Goal: Transaction & Acquisition: Purchase product/service

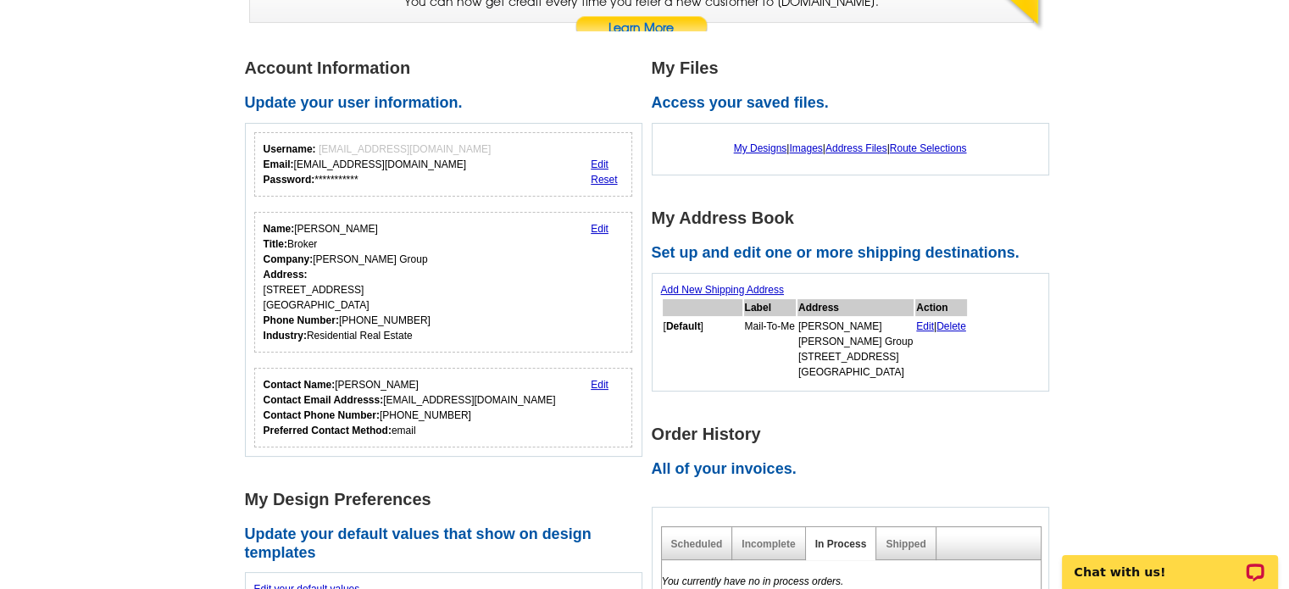
scroll to position [17, 0]
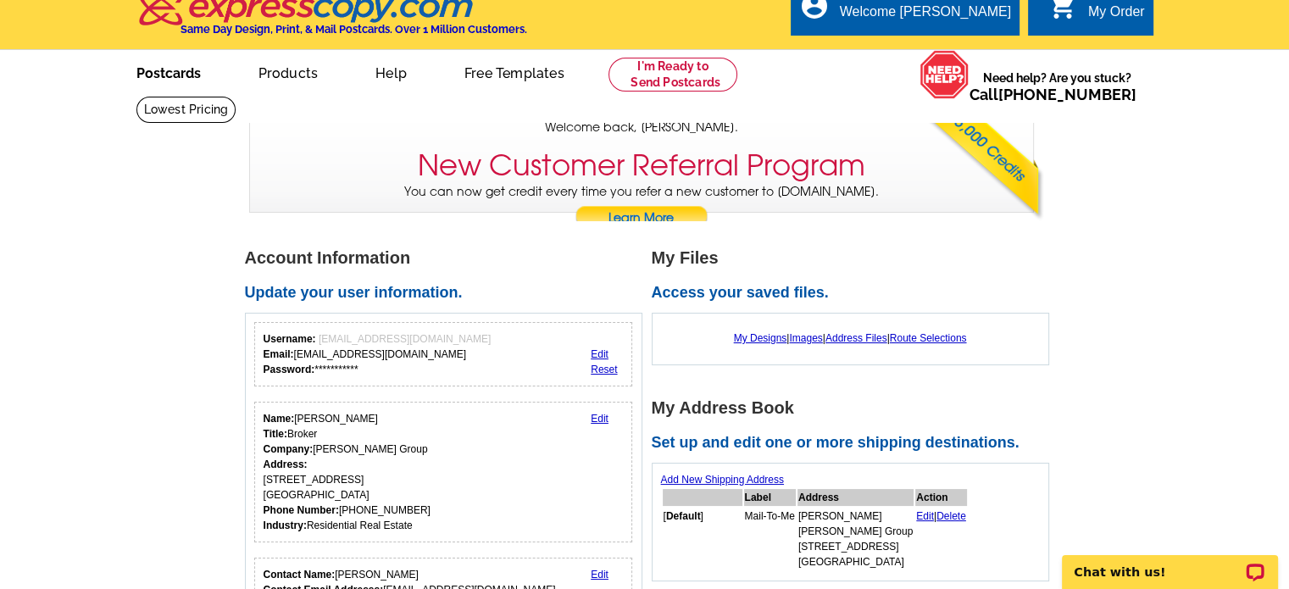
click at [178, 80] on link "Postcards" at bounding box center [168, 72] width 119 height 40
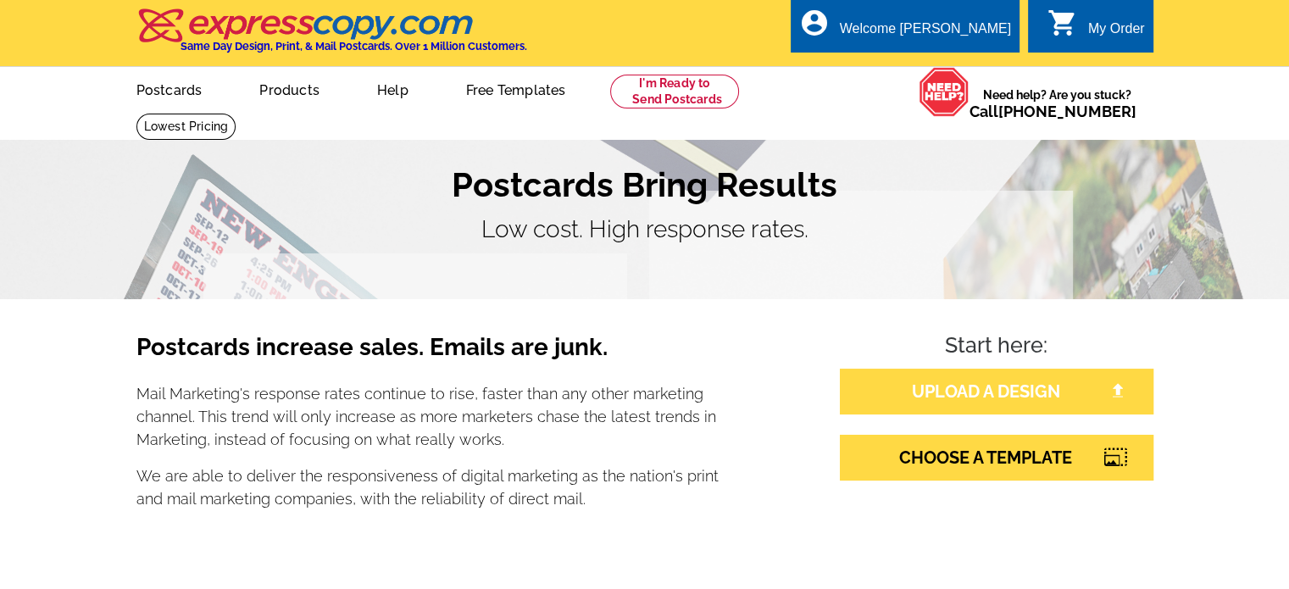
click at [956, 394] on link "UPLOAD A DESIGN" at bounding box center [996, 392] width 313 height 46
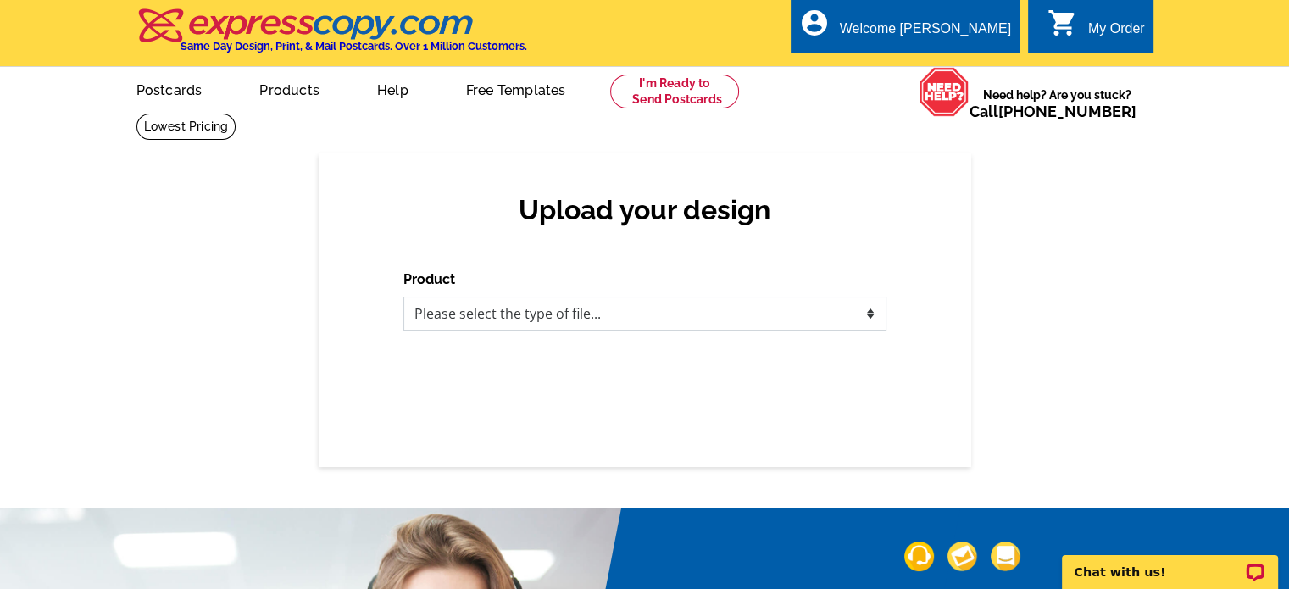
click at [590, 311] on select "Please select the type of file... Postcards Business Cards Letters and flyers G…" at bounding box center [644, 314] width 483 height 34
select select "1"
click at [403, 297] on select "Please select the type of file... Postcards Business Cards Letters and flyers G…" at bounding box center [644, 314] width 483 height 34
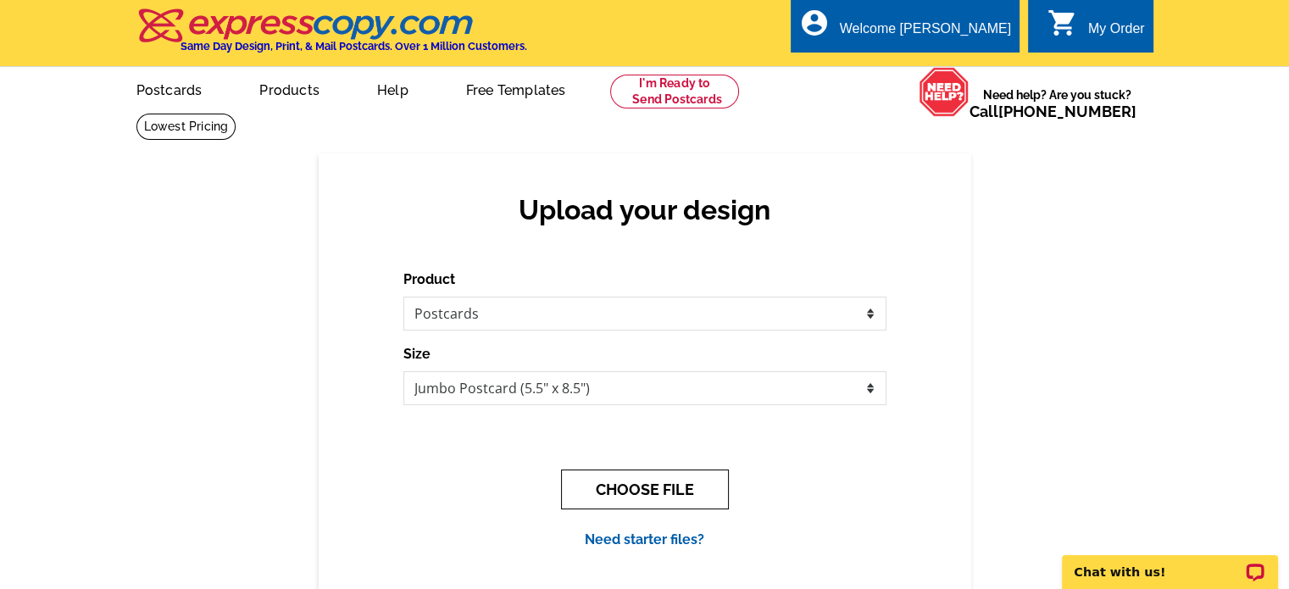
click at [627, 480] on button "CHOOSE FILE" at bounding box center [645, 489] width 168 height 40
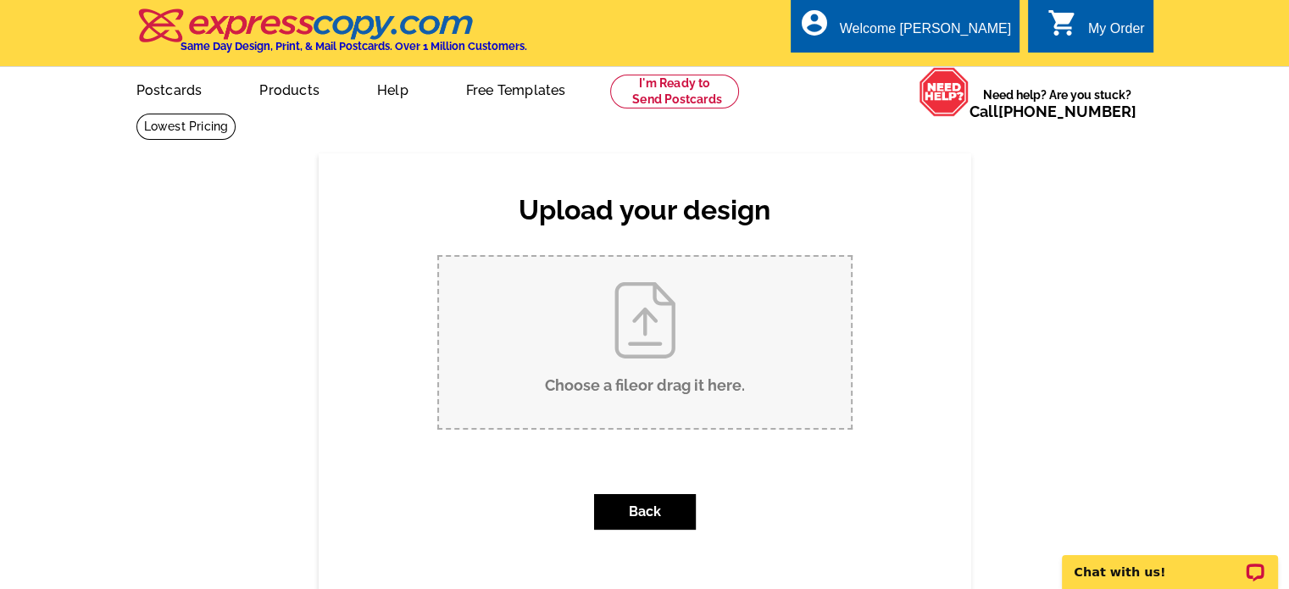
click at [628, 409] on input "Choose a file or drag it here ." at bounding box center [645, 342] width 412 height 171
type input "C:\fakepath\OCT Bellingham postcard.pdf"
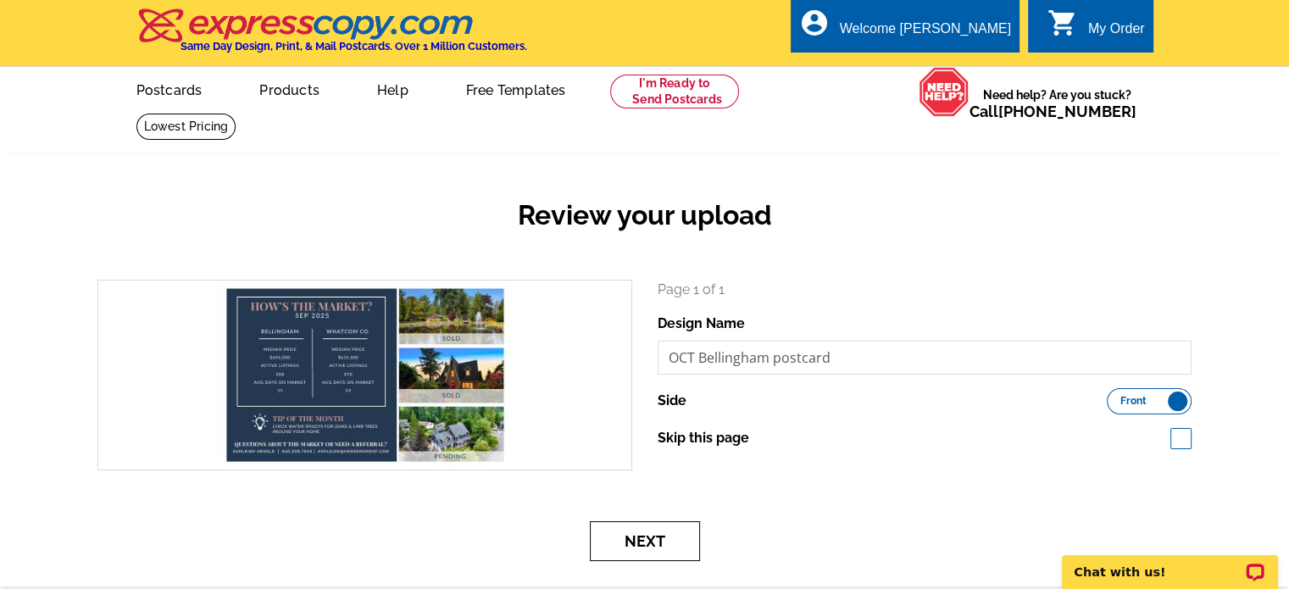
click at [633, 545] on button "Next" at bounding box center [645, 541] width 110 height 40
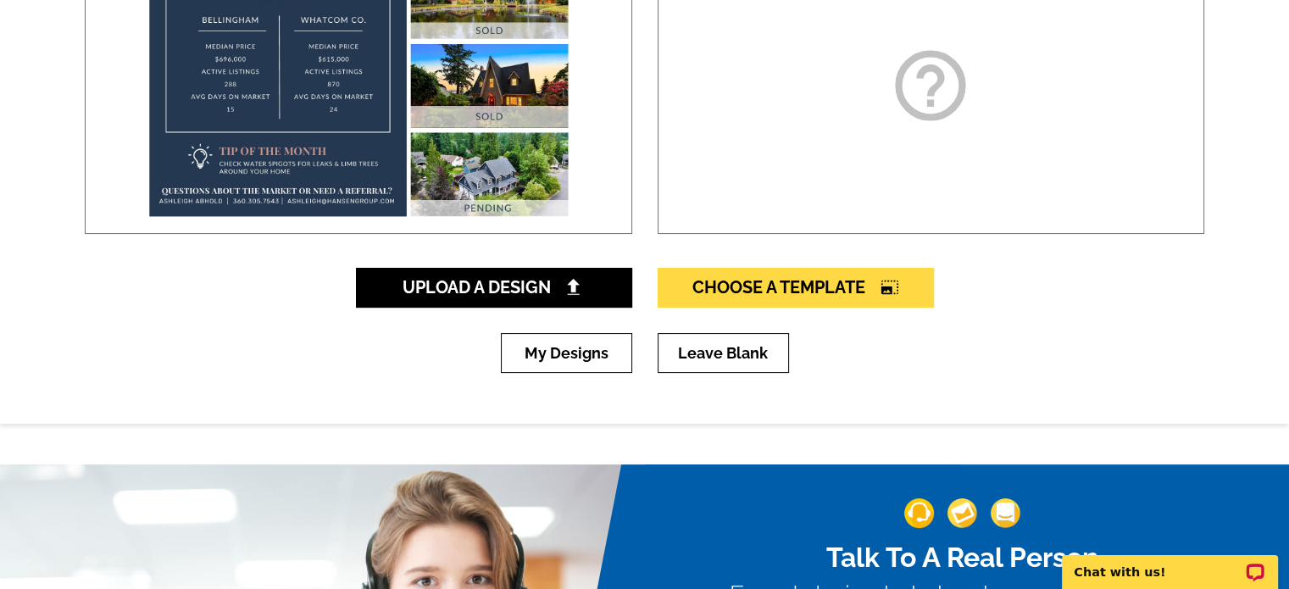
scroll to position [370, 0]
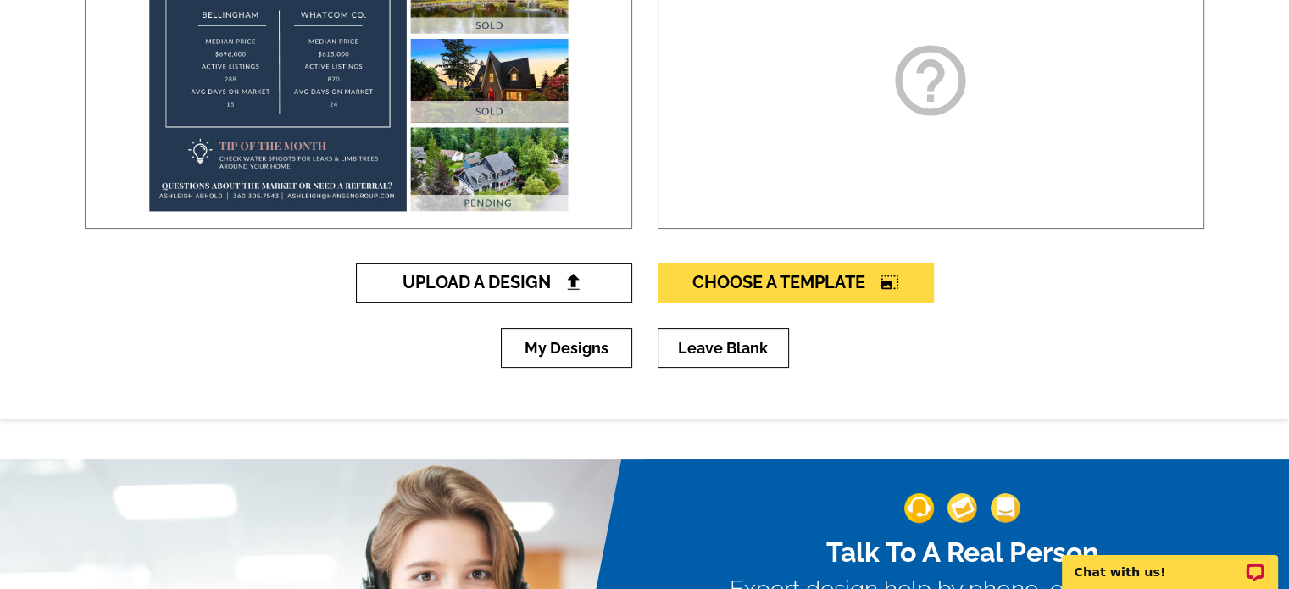
click at [419, 274] on span "Upload A Design" at bounding box center [493, 282] width 182 height 20
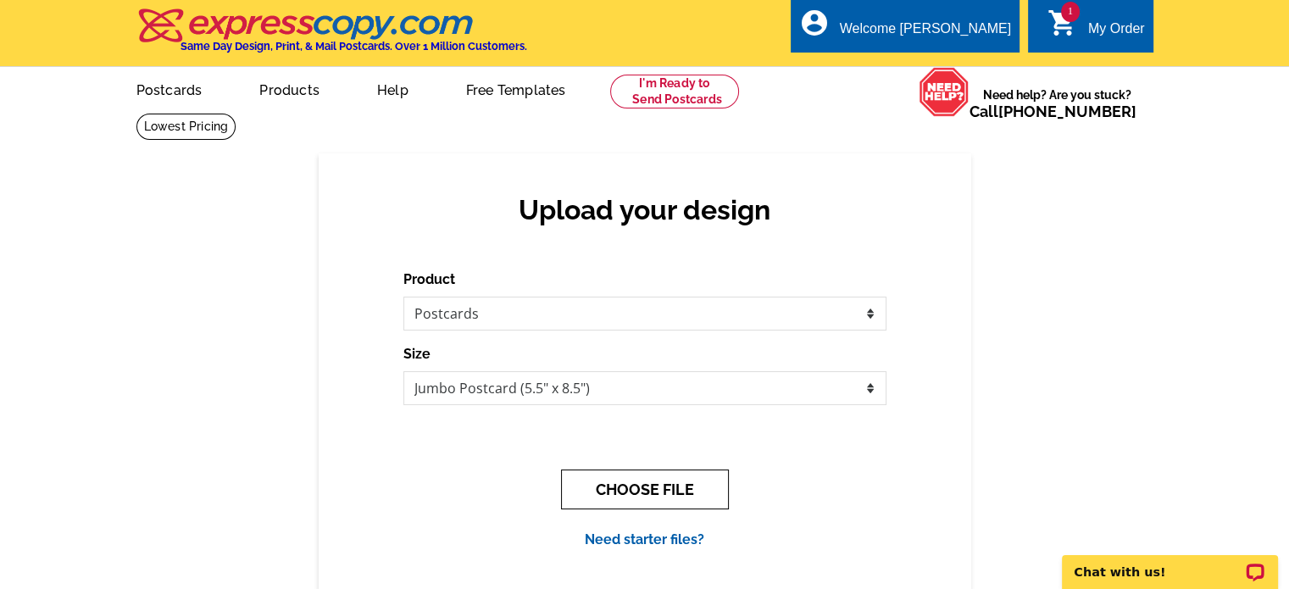
click at [628, 486] on button "CHOOSE FILE" at bounding box center [645, 489] width 168 height 40
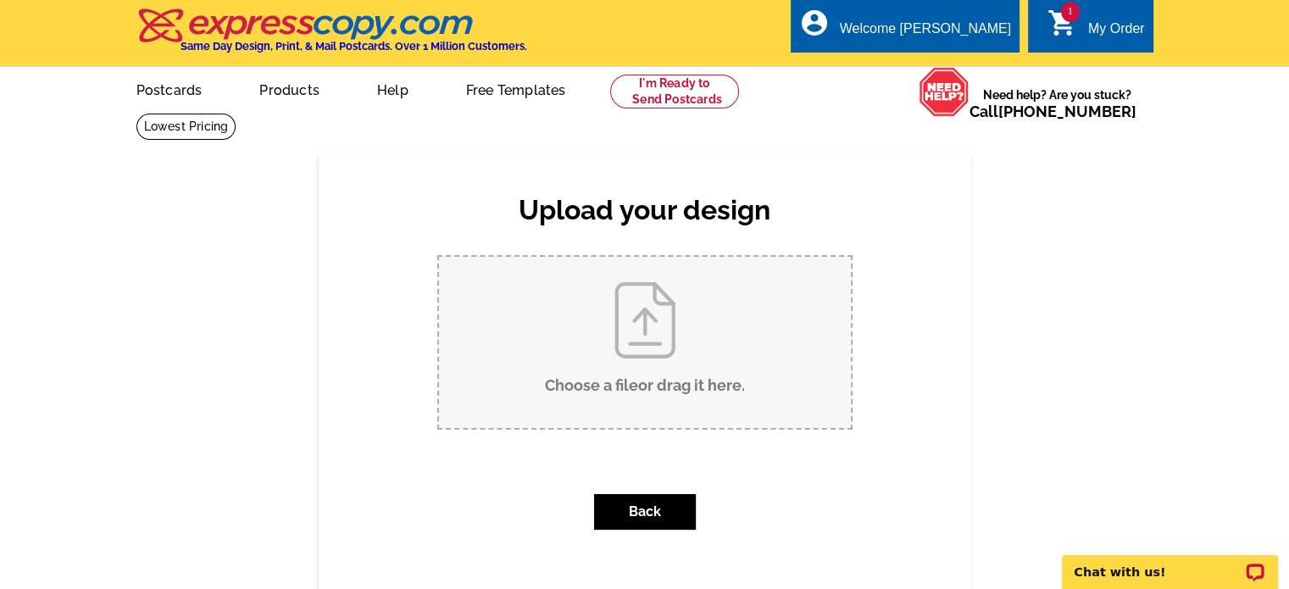
click at [671, 342] on input "Choose a file or drag it here ." at bounding box center [645, 342] width 412 height 171
type input "C:\fakepath\Back oct.pdf"
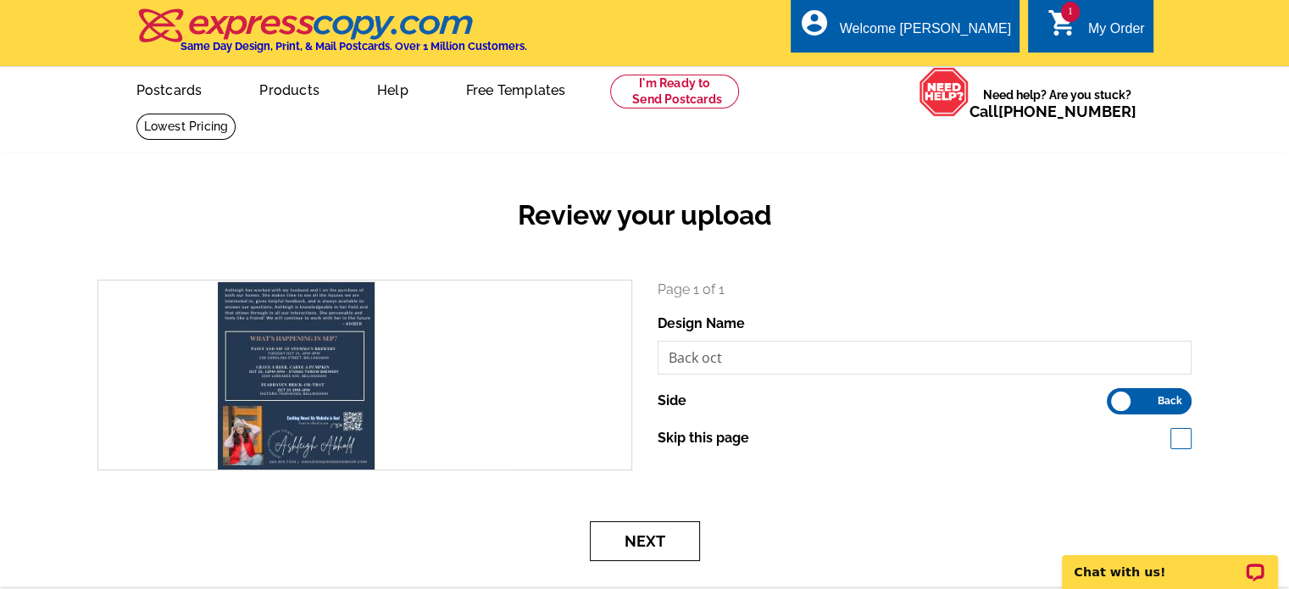
click at [655, 536] on button "Next" at bounding box center [645, 541] width 110 height 40
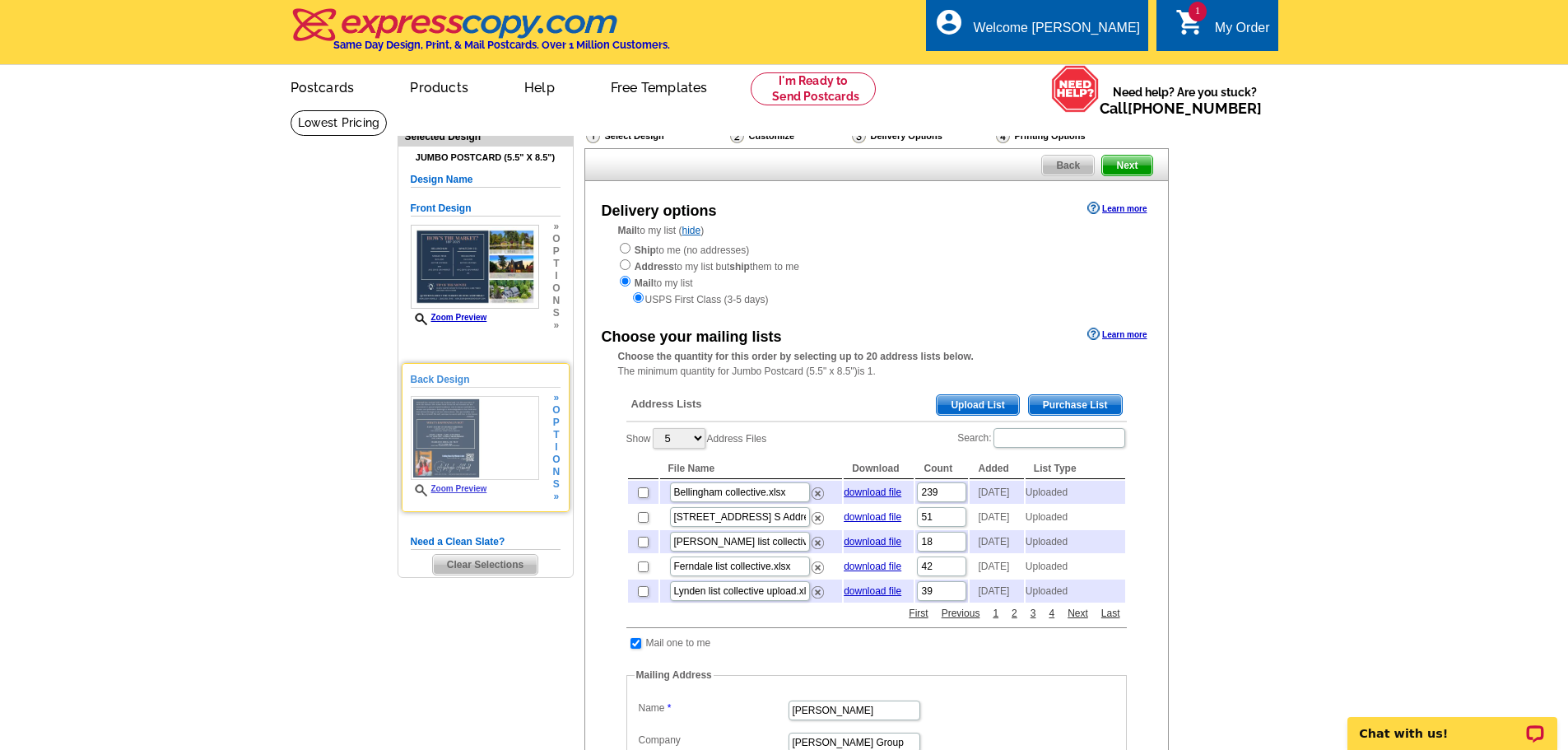
click at [455, 311] on img at bounding box center [475, 438] width 128 height 85
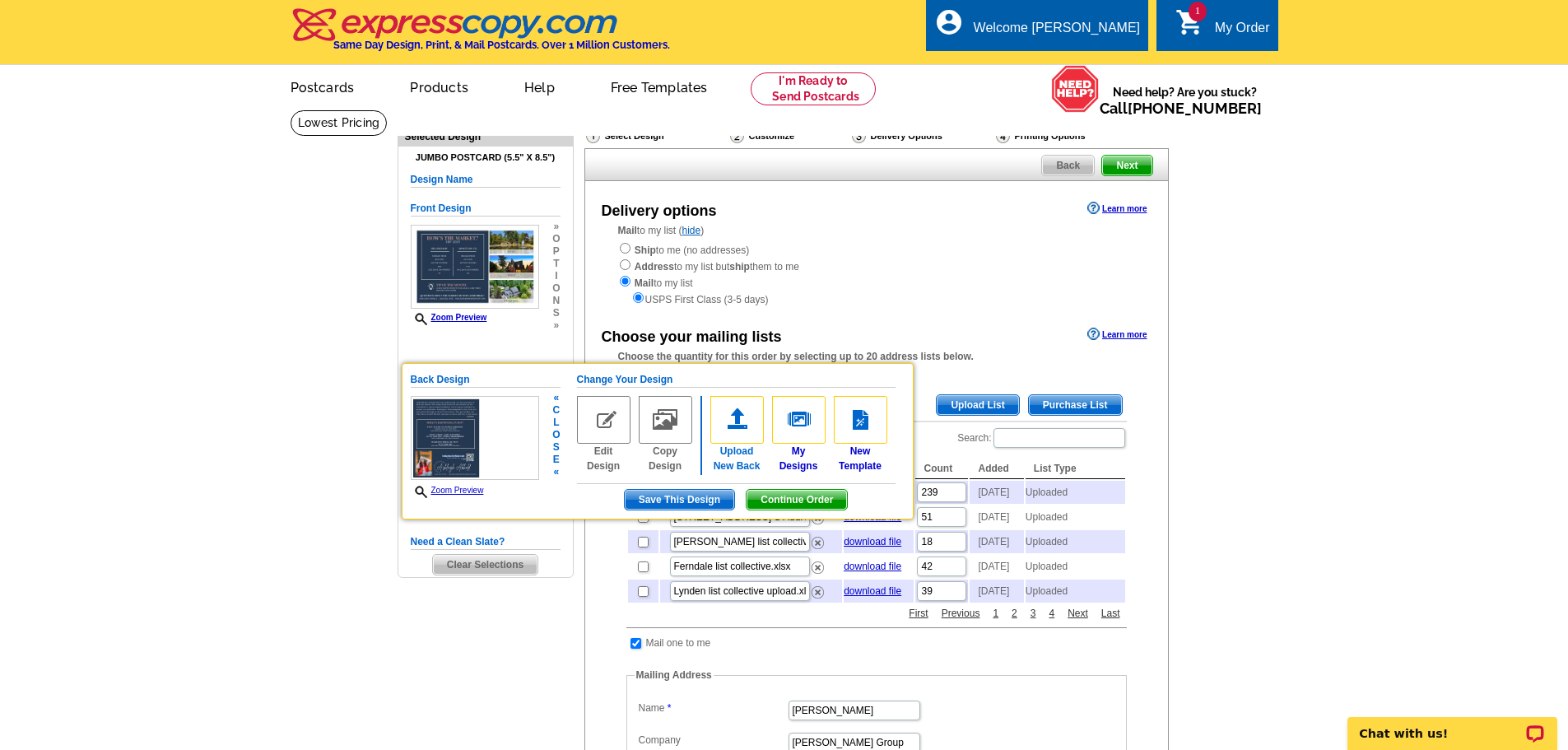
click at [735, 311] on img at bounding box center [736, 420] width 53 height 48
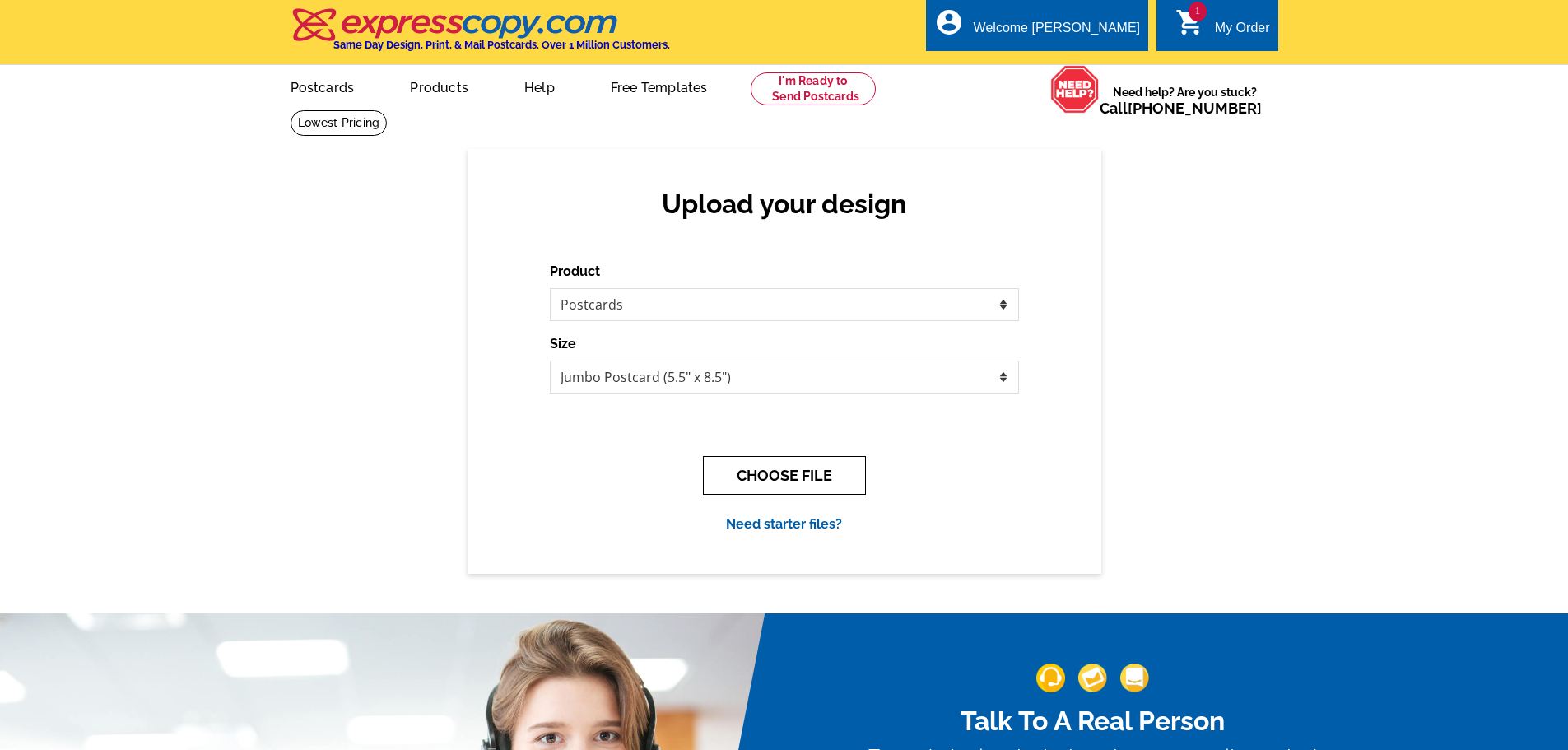
click at [773, 484] on button "CHOOSE FILE" at bounding box center [785, 475] width 163 height 39
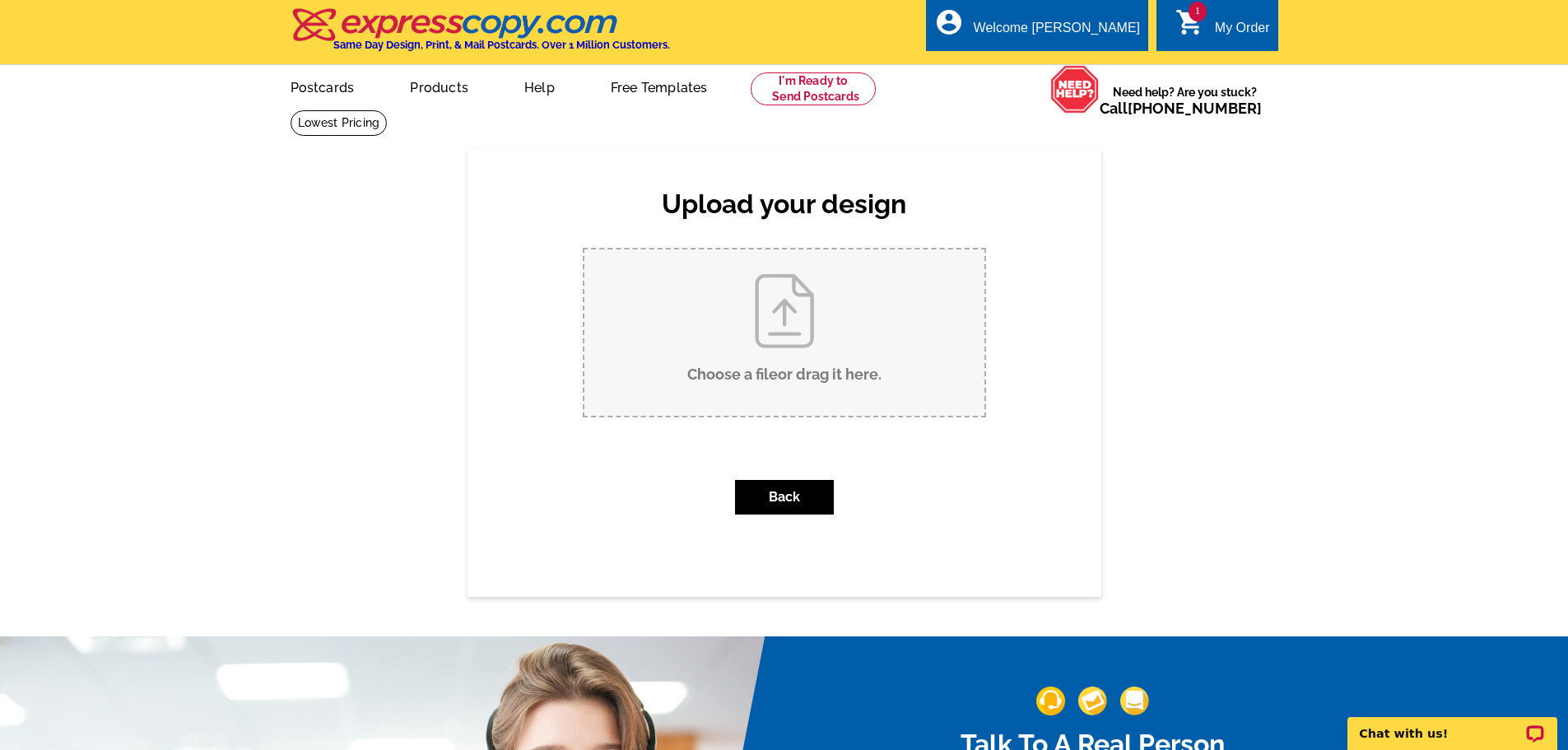
click at [768, 301] on input "Choose a file or drag it here ." at bounding box center [785, 332] width 400 height 166
type input "C:\fakepath\USE OCT.pdf"
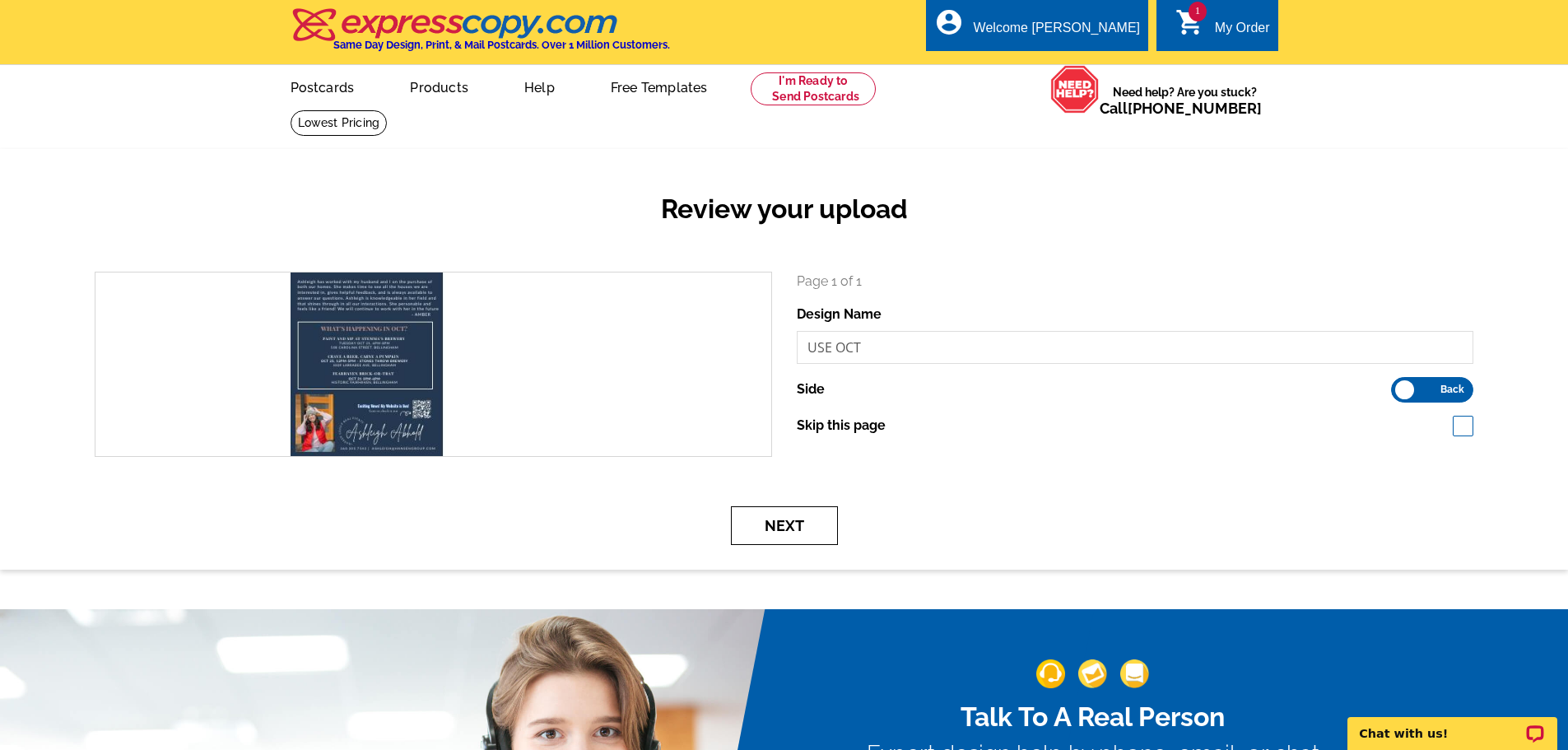
click at [790, 536] on button "Next" at bounding box center [784, 526] width 107 height 39
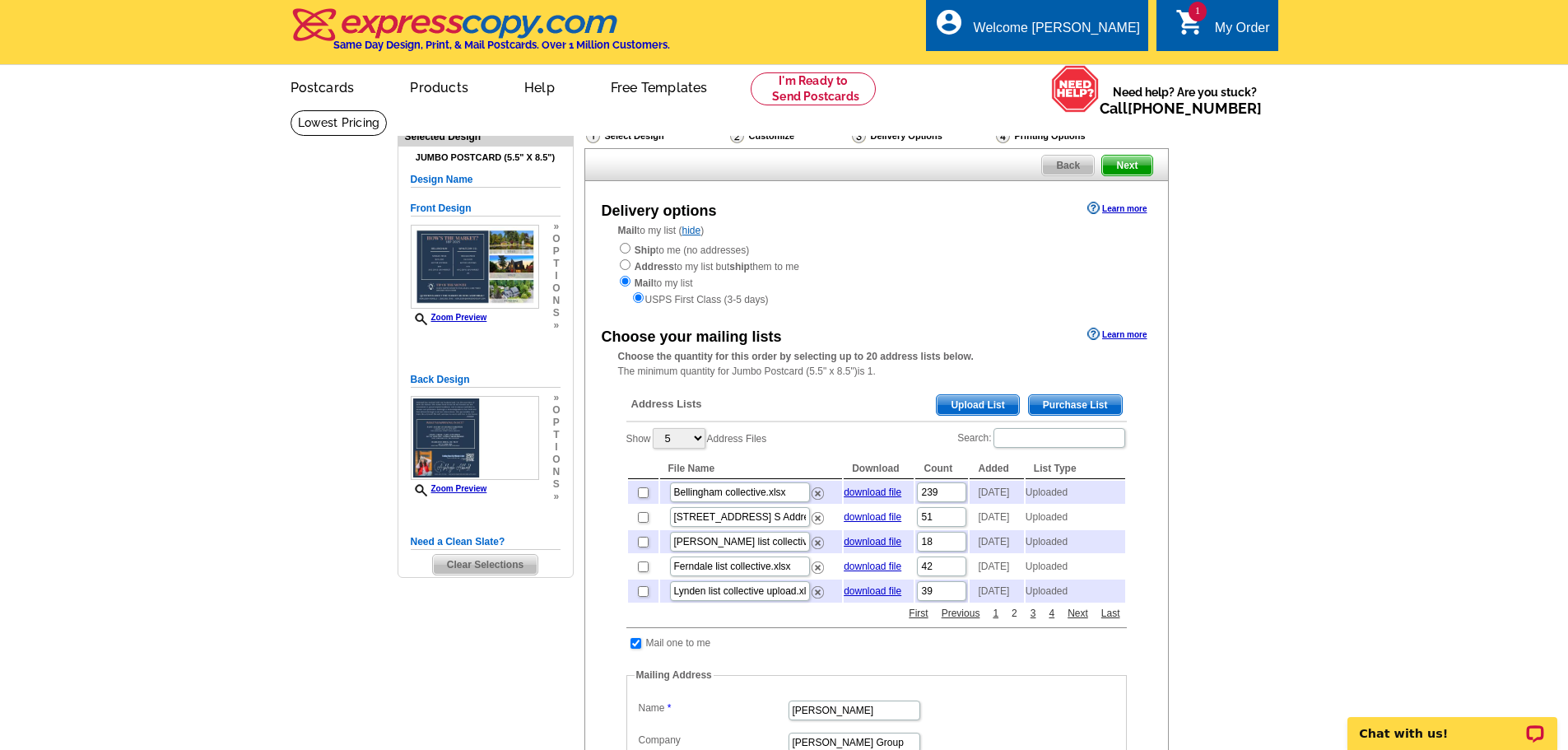
click at [1019, 621] on link "2" at bounding box center [1014, 613] width 14 height 15
click at [638, 572] on input "checkbox" at bounding box center [643, 566] width 11 height 11
checkbox input "true"
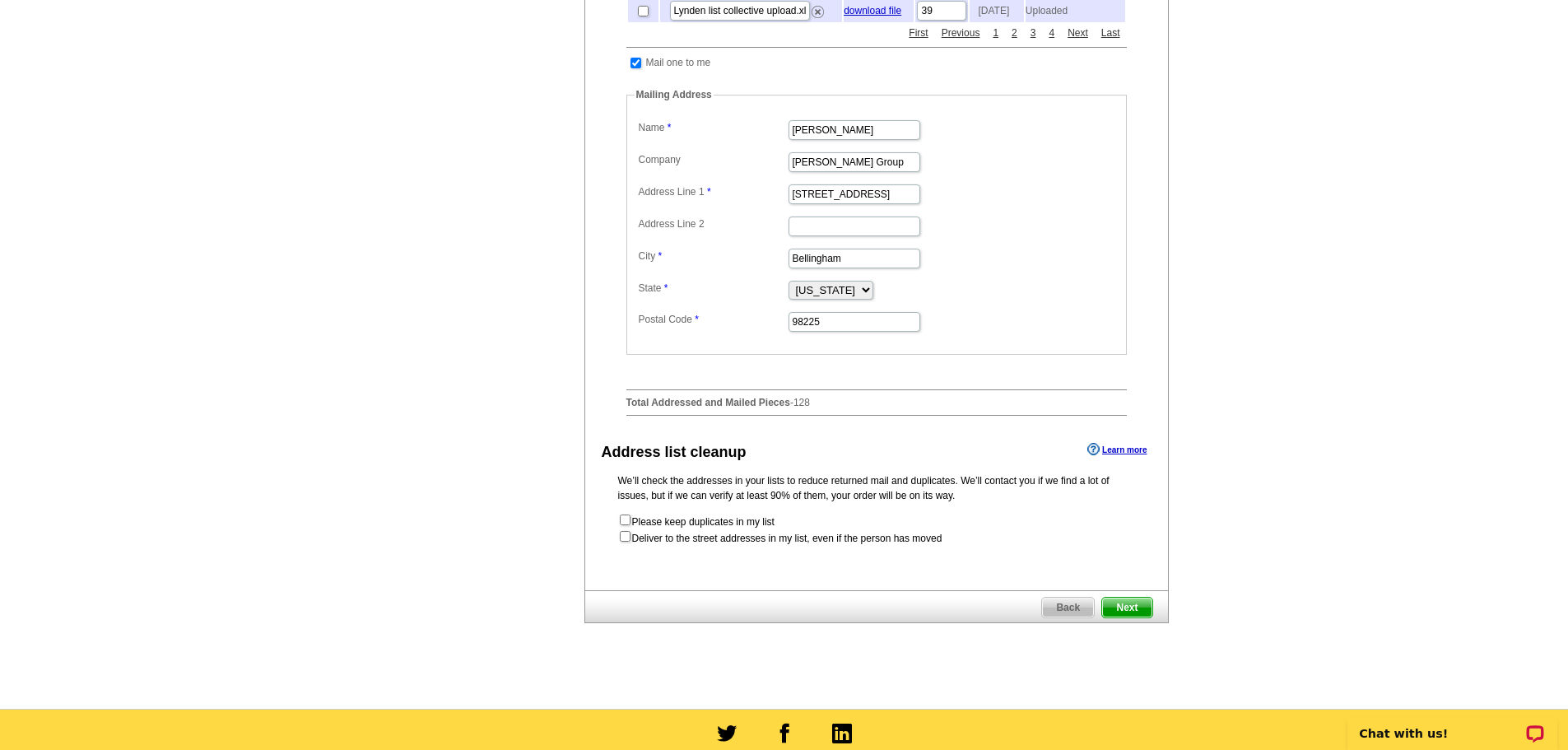
scroll to position [590, 0]
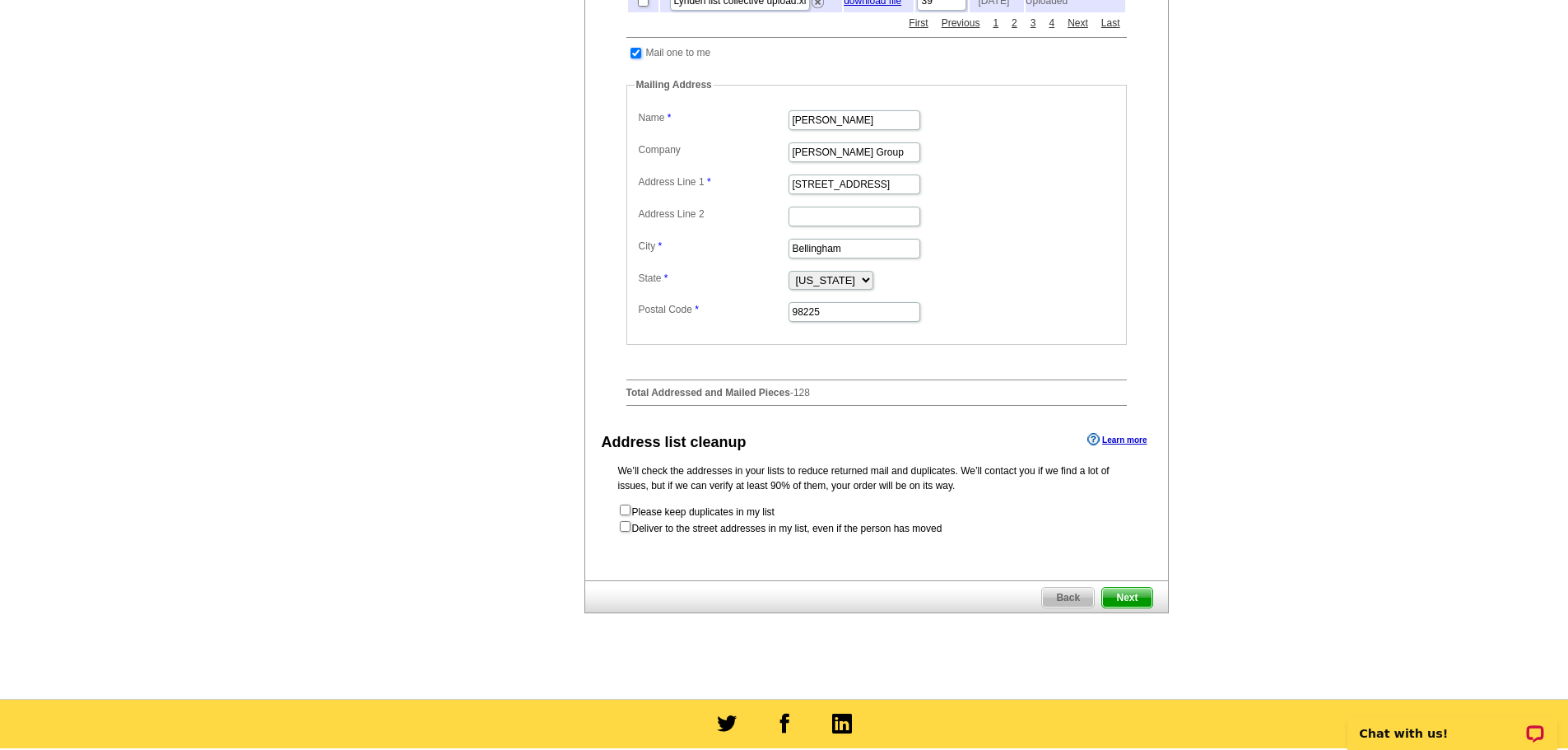
click at [632, 58] on input "checkbox" at bounding box center [635, 52] width 11 height 11
checkbox input "false"
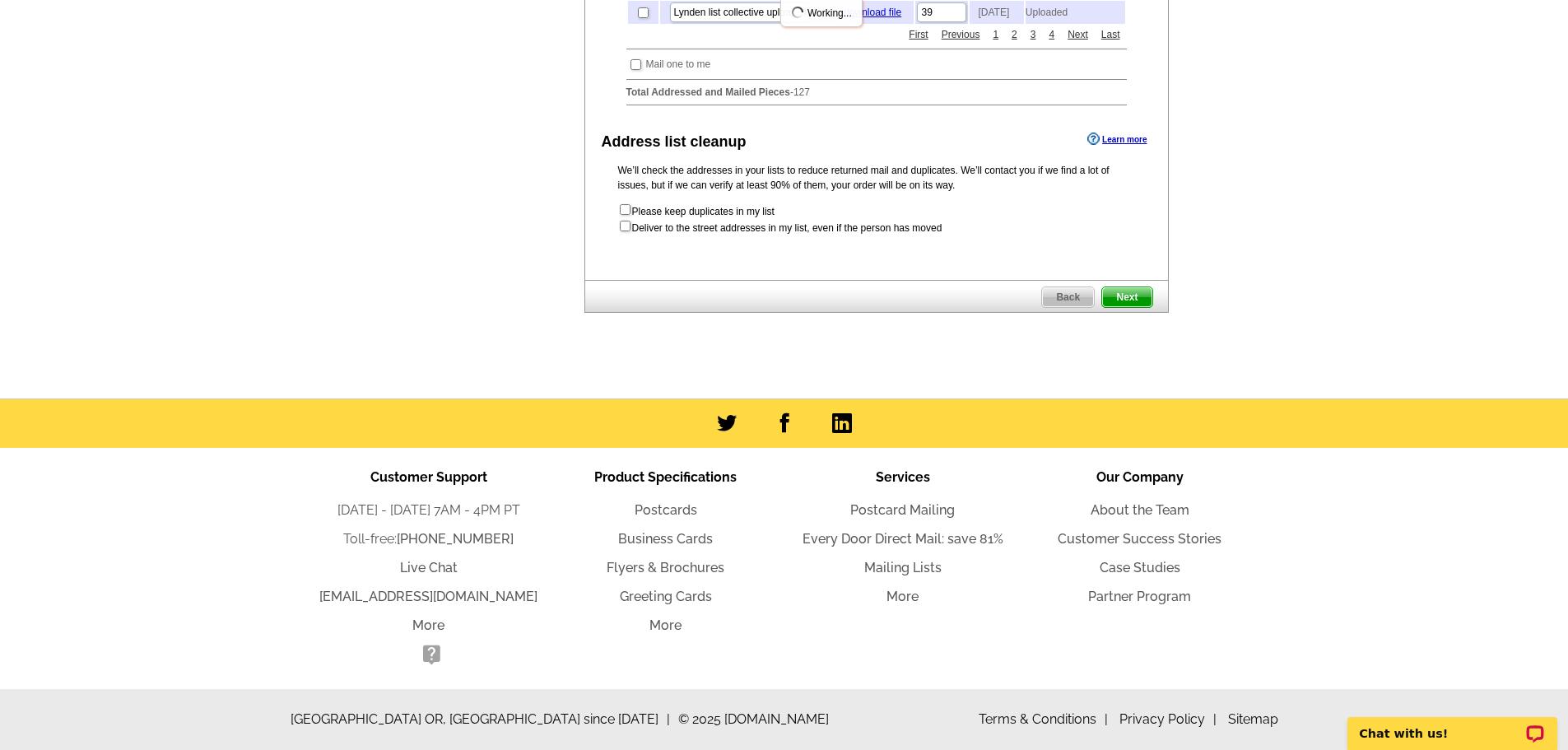
click at [1136, 307] on span "Next" at bounding box center [1126, 297] width 50 height 19
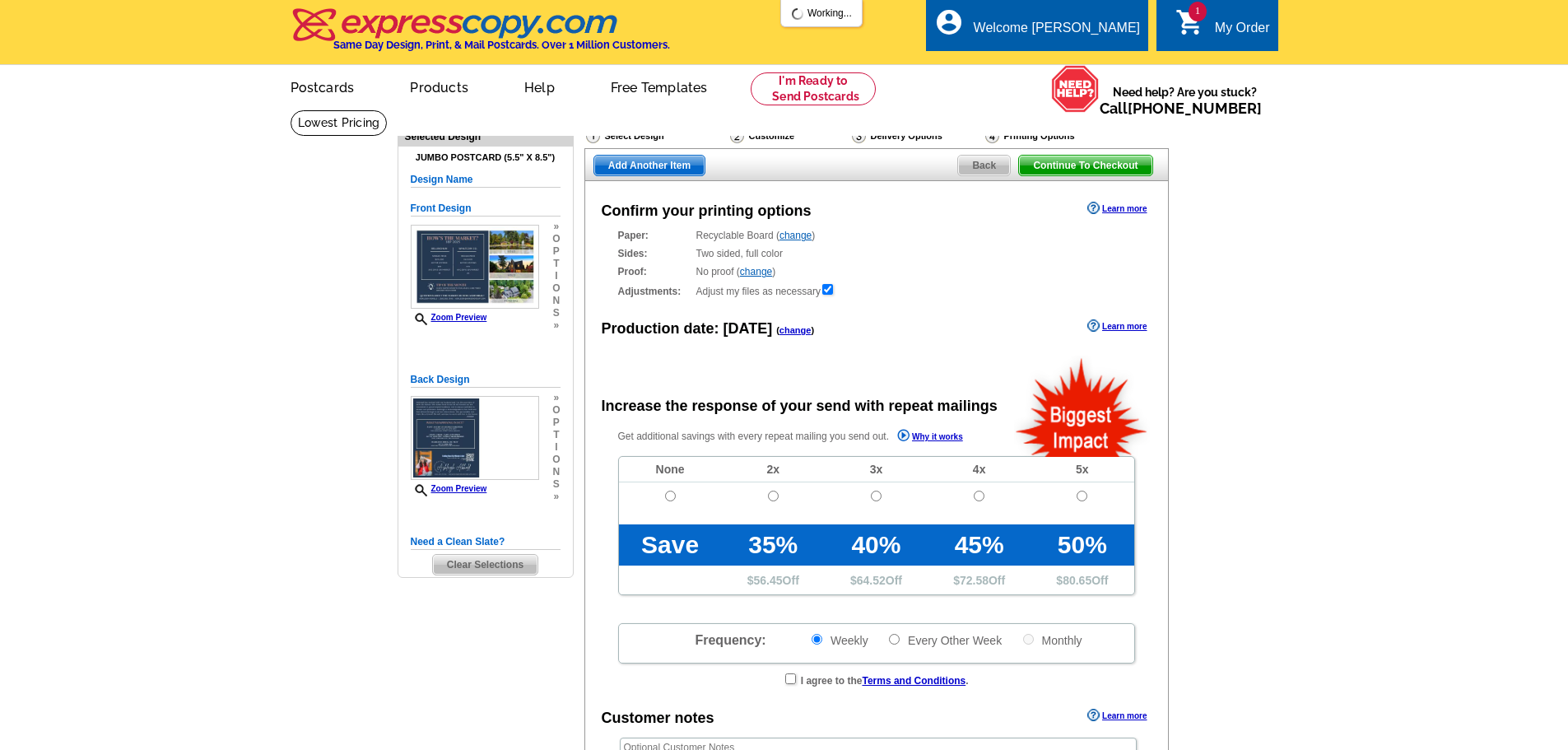
radio input "false"
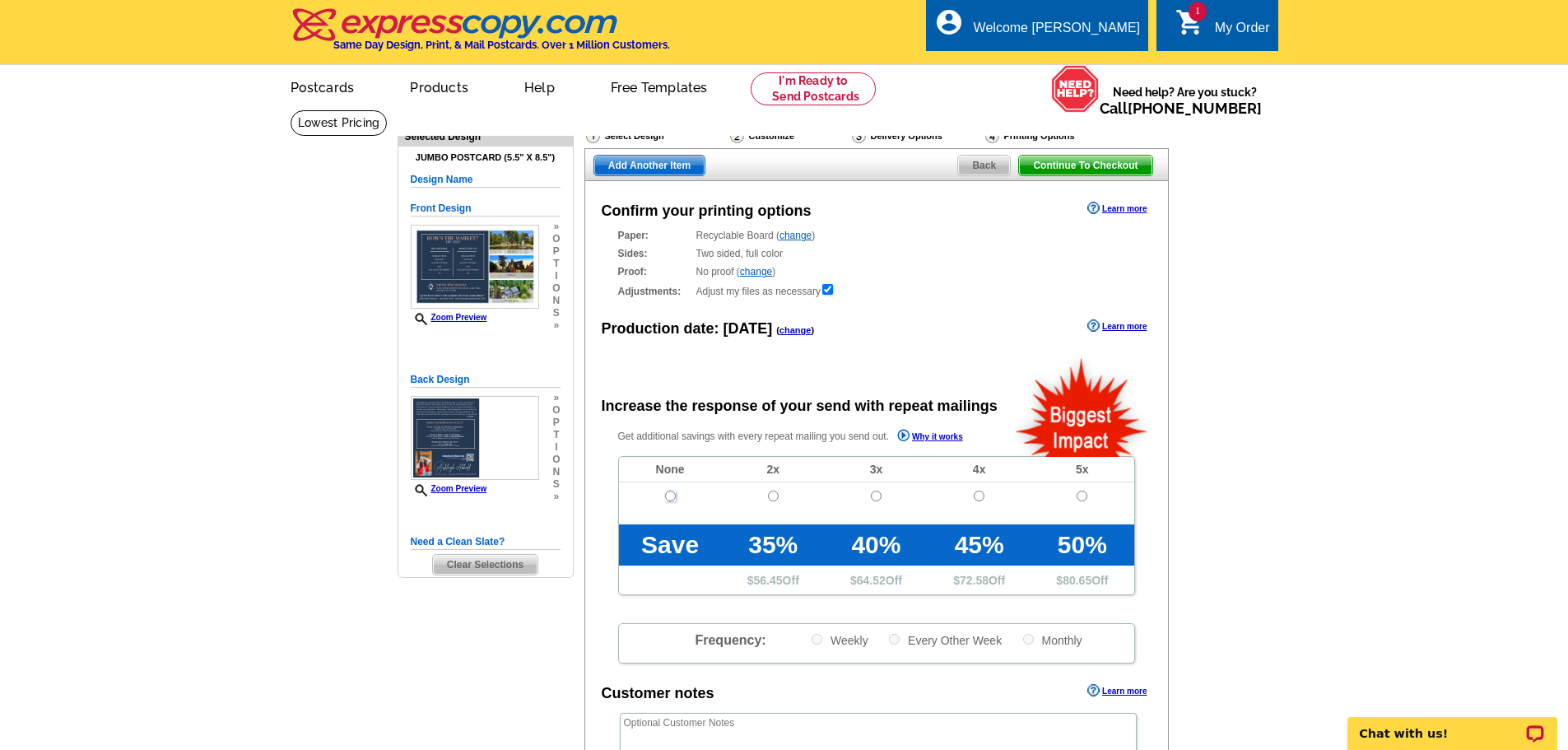
click at [669, 499] on input "radio" at bounding box center [670, 495] width 11 height 11
radio input "true"
click at [646, 161] on span "Add Another Item" at bounding box center [650, 165] width 111 height 19
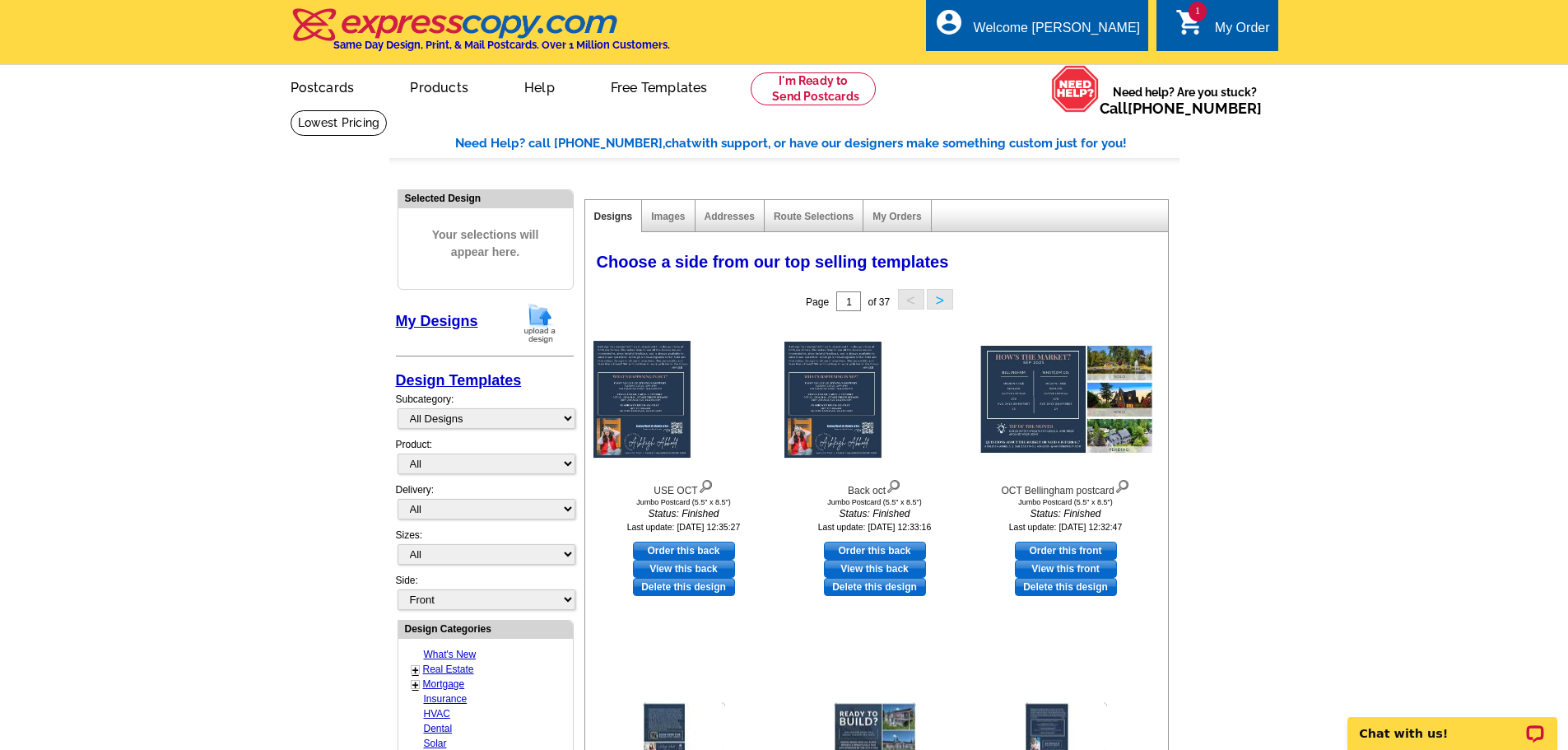
click at [548, 322] on img at bounding box center [540, 323] width 43 height 42
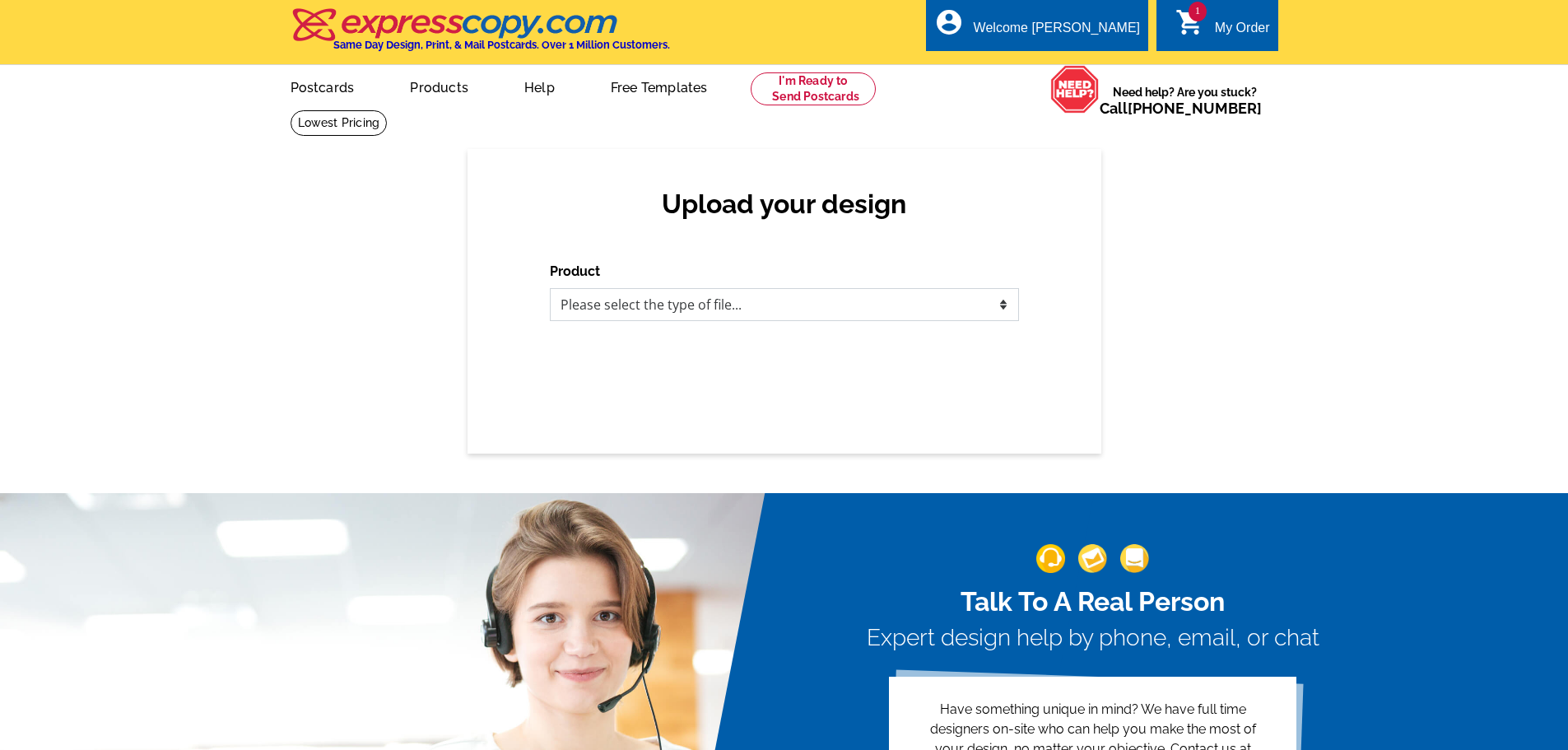
click at [635, 312] on select "Please select the type of file... Postcards Business Cards Letters and flyers G…" at bounding box center [784, 305] width 469 height 33
select select "1"
click at [550, 289] on select "Please select the type of file... Postcards Business Cards Letters and flyers G…" at bounding box center [784, 305] width 469 height 33
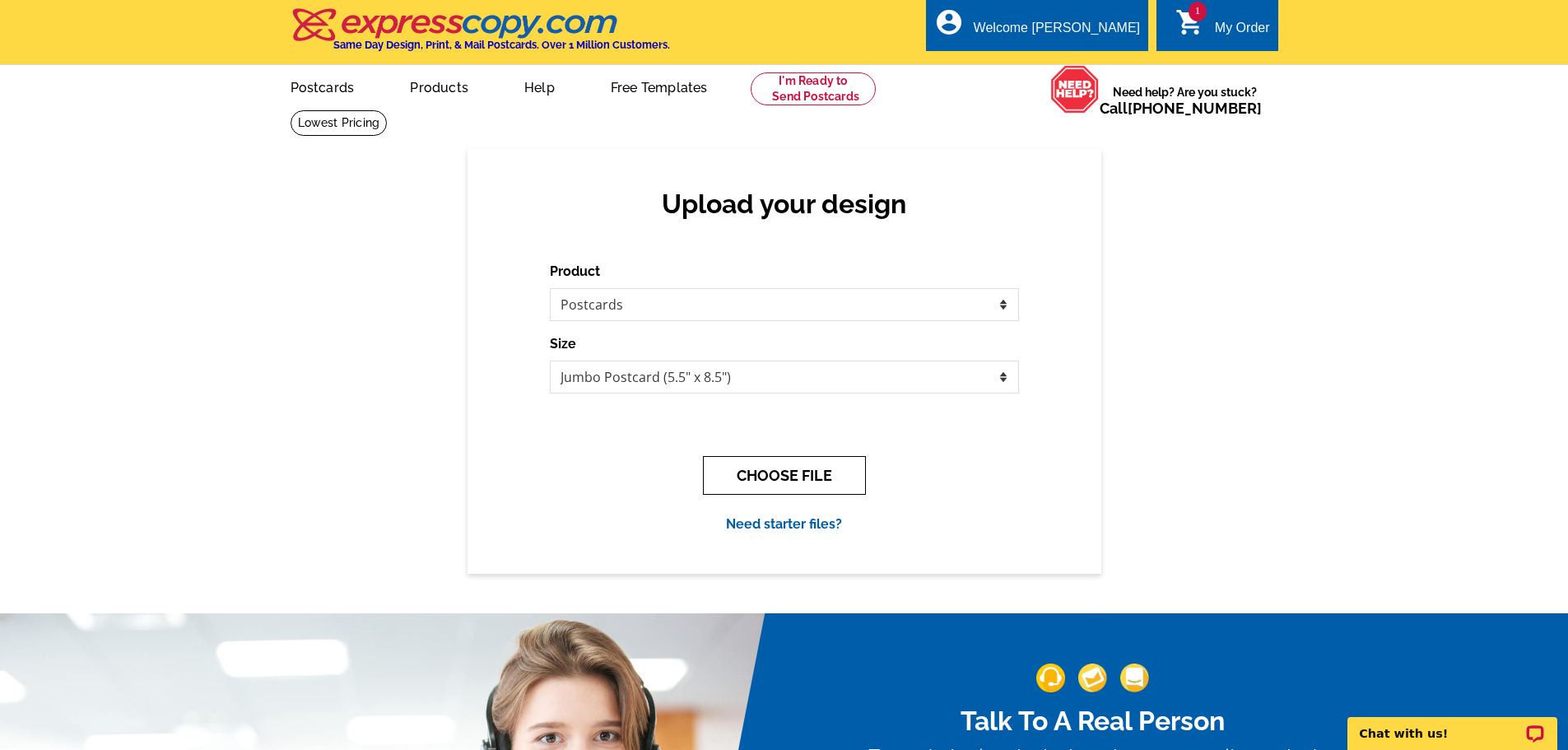
click at [789, 458] on button "CHOOSE FILE" at bounding box center [785, 475] width 163 height 39
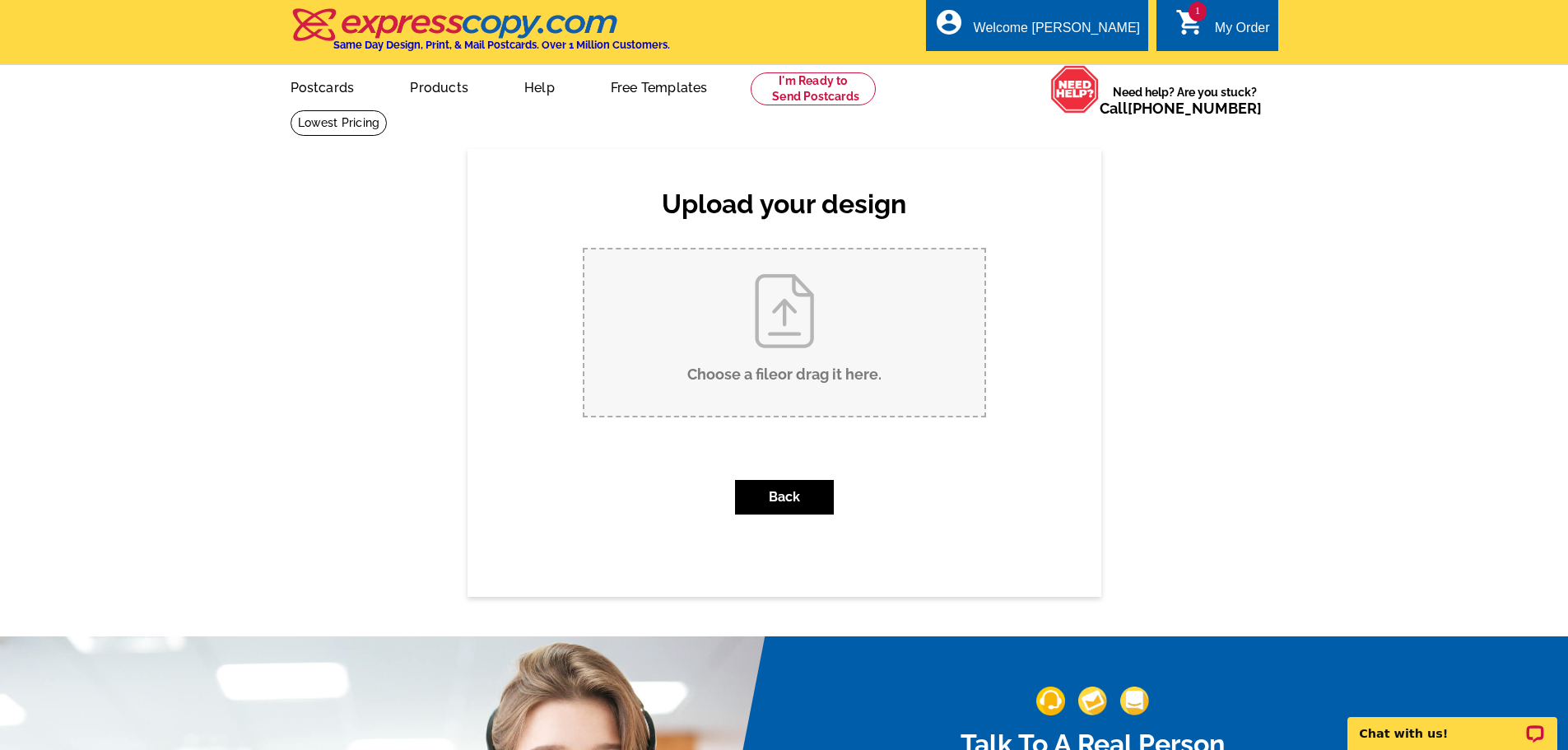
click at [761, 298] on input "Choose a file or drag it here ." at bounding box center [785, 332] width 400 height 166
type input "C:\fakepath\Blaine oct postcard.pdf"
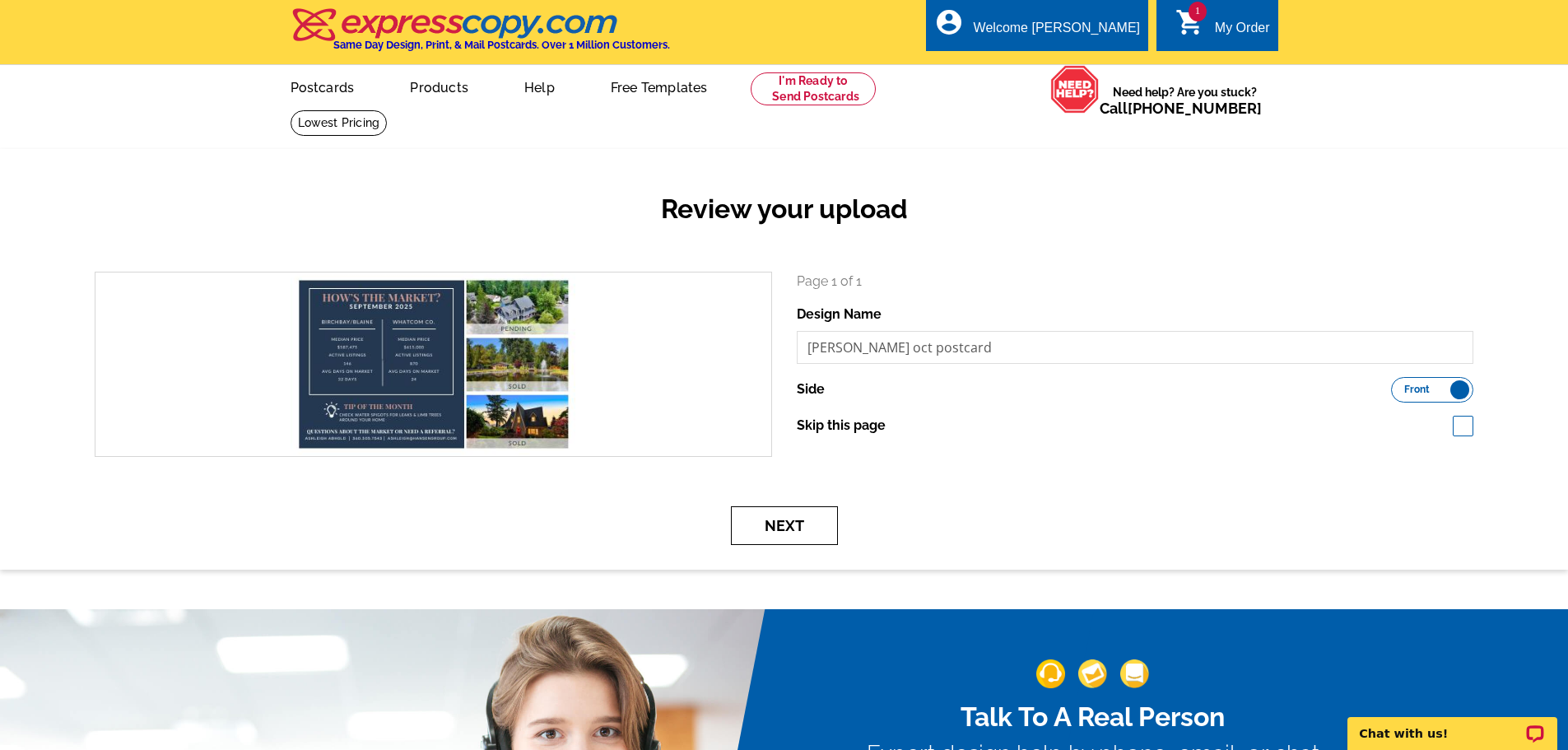
click at [787, 535] on button "Next" at bounding box center [784, 526] width 107 height 39
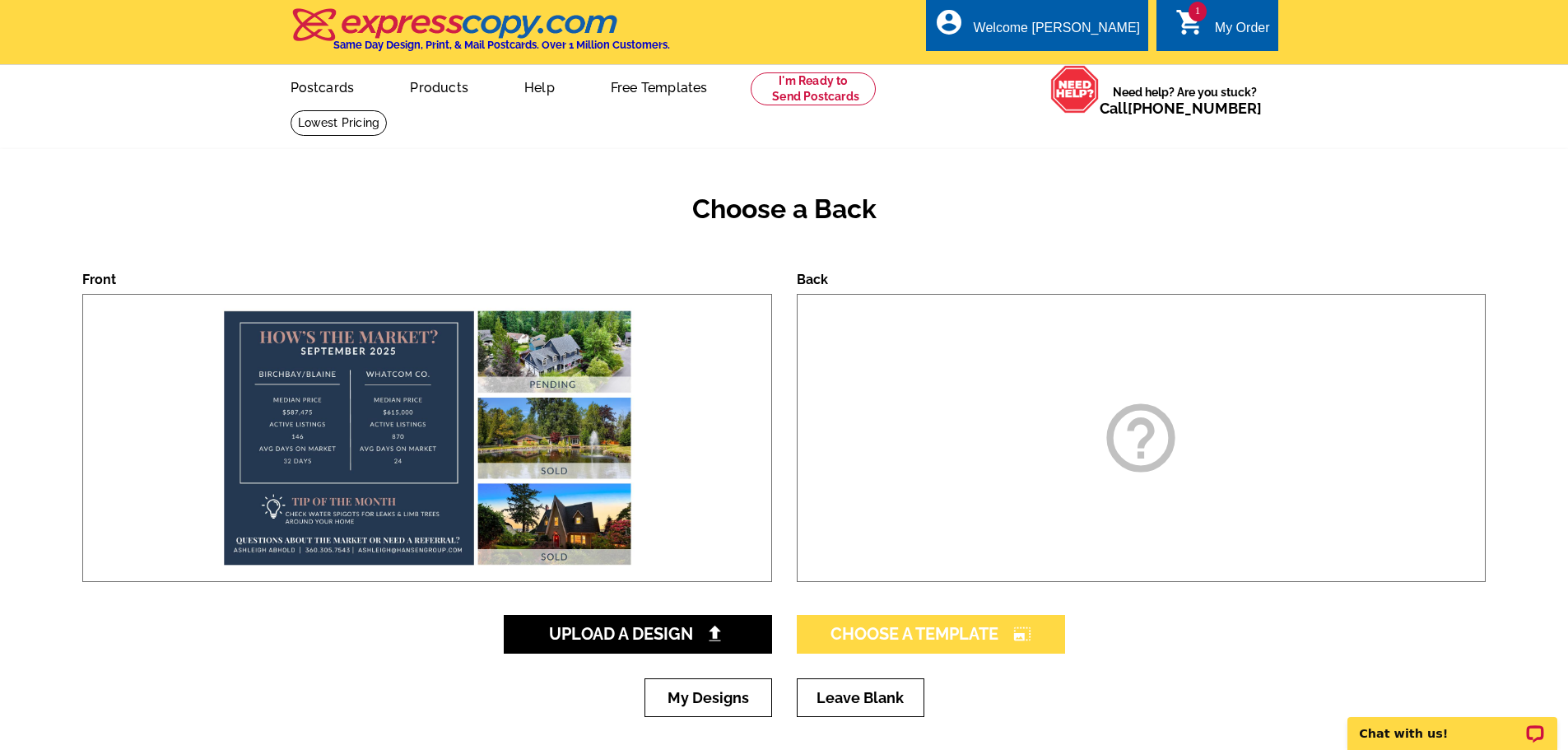
click at [889, 632] on span "Choose A Template photo_size_select_large" at bounding box center [931, 633] width 201 height 19
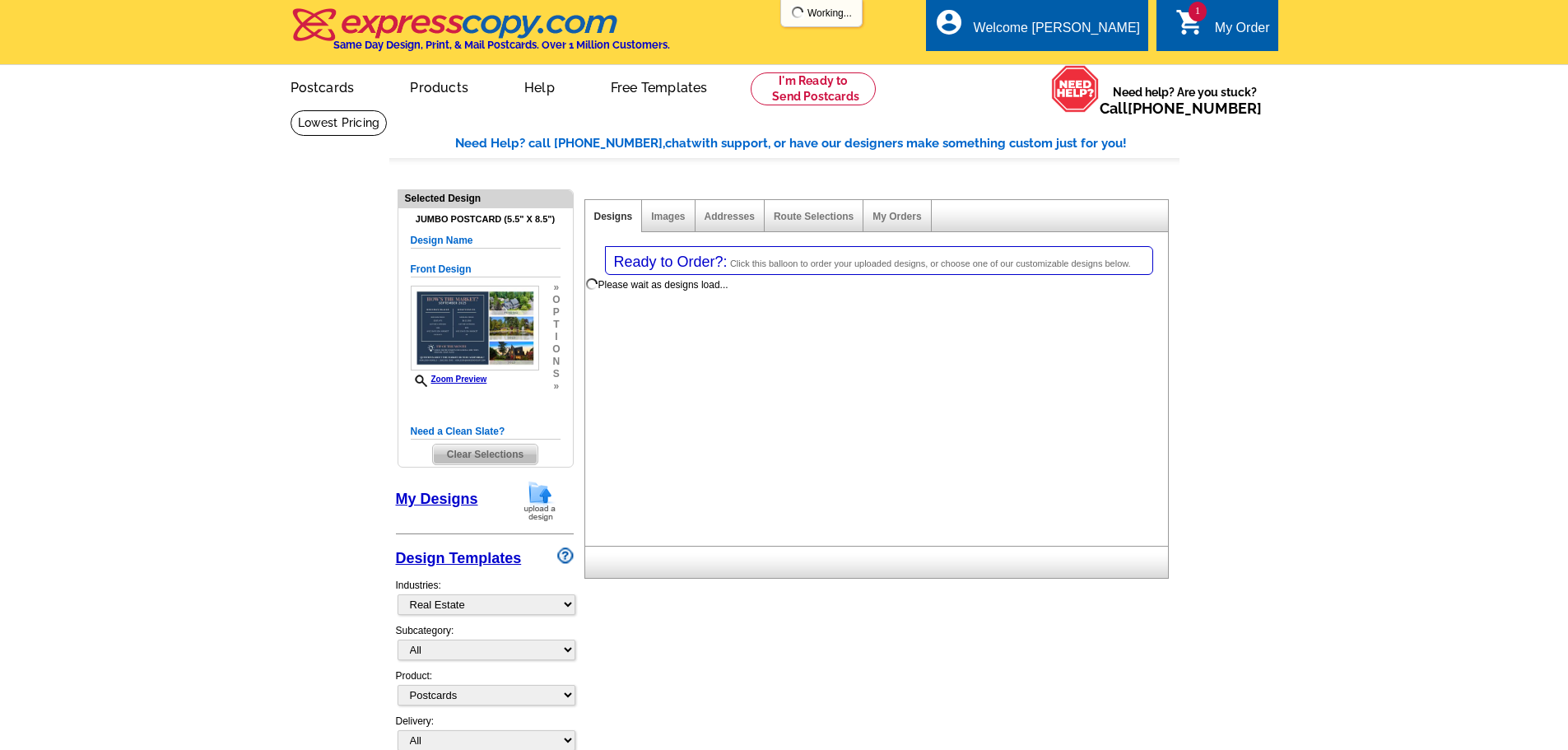
select select "785"
select select "1"
select select "2"
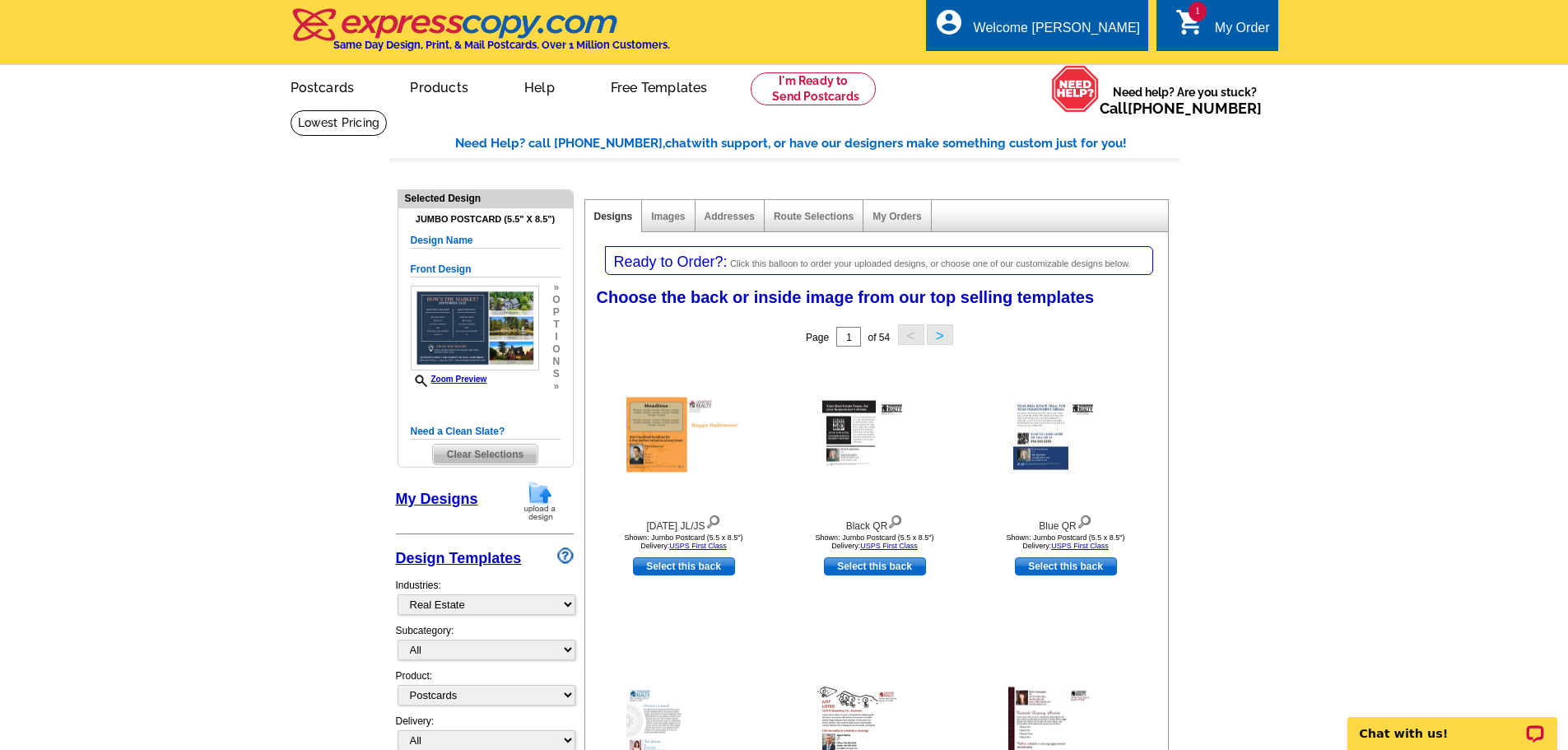
click at [426, 506] on link "My Designs" at bounding box center [437, 498] width 83 height 17
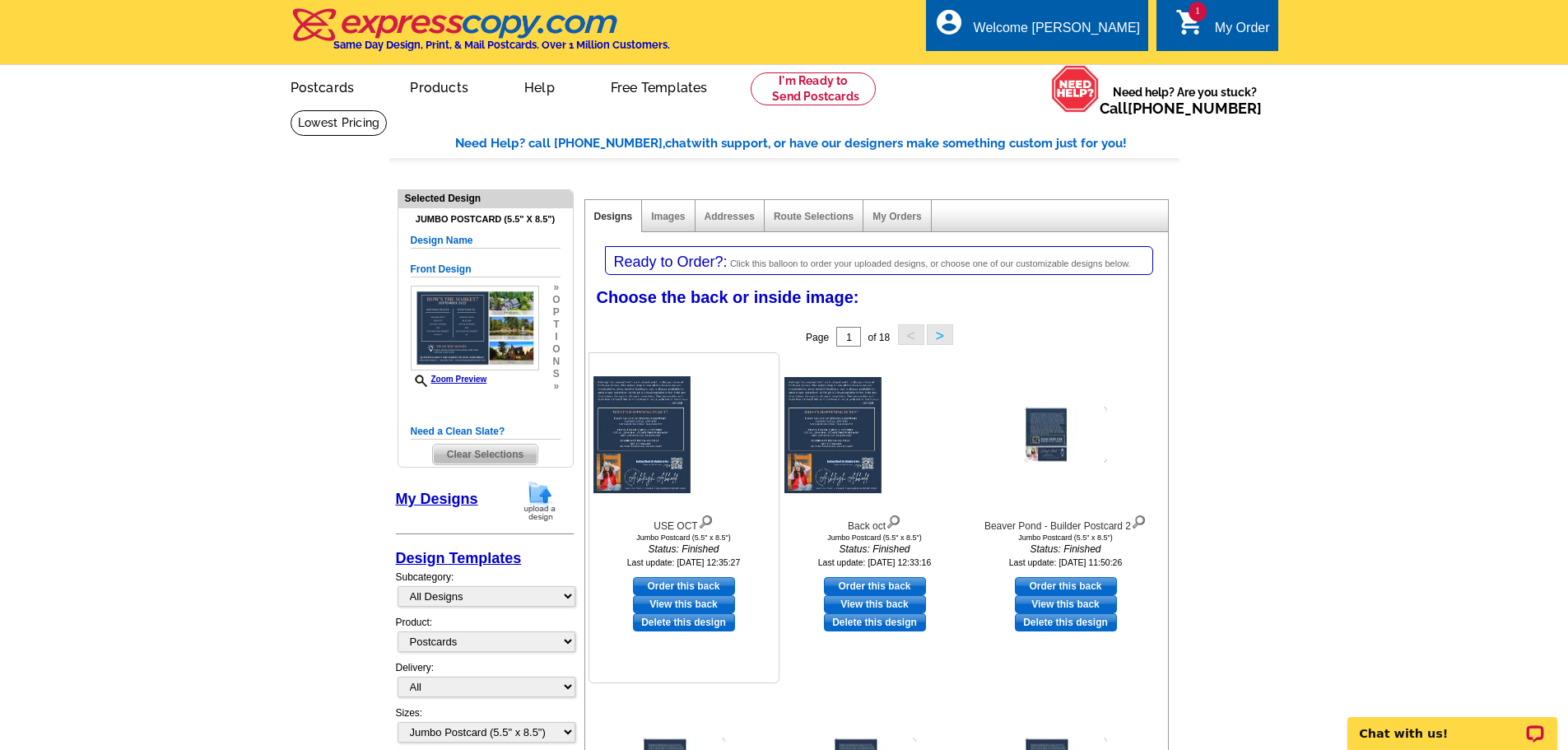
click at [651, 582] on link "Order this back" at bounding box center [683, 586] width 102 height 18
select select "front"
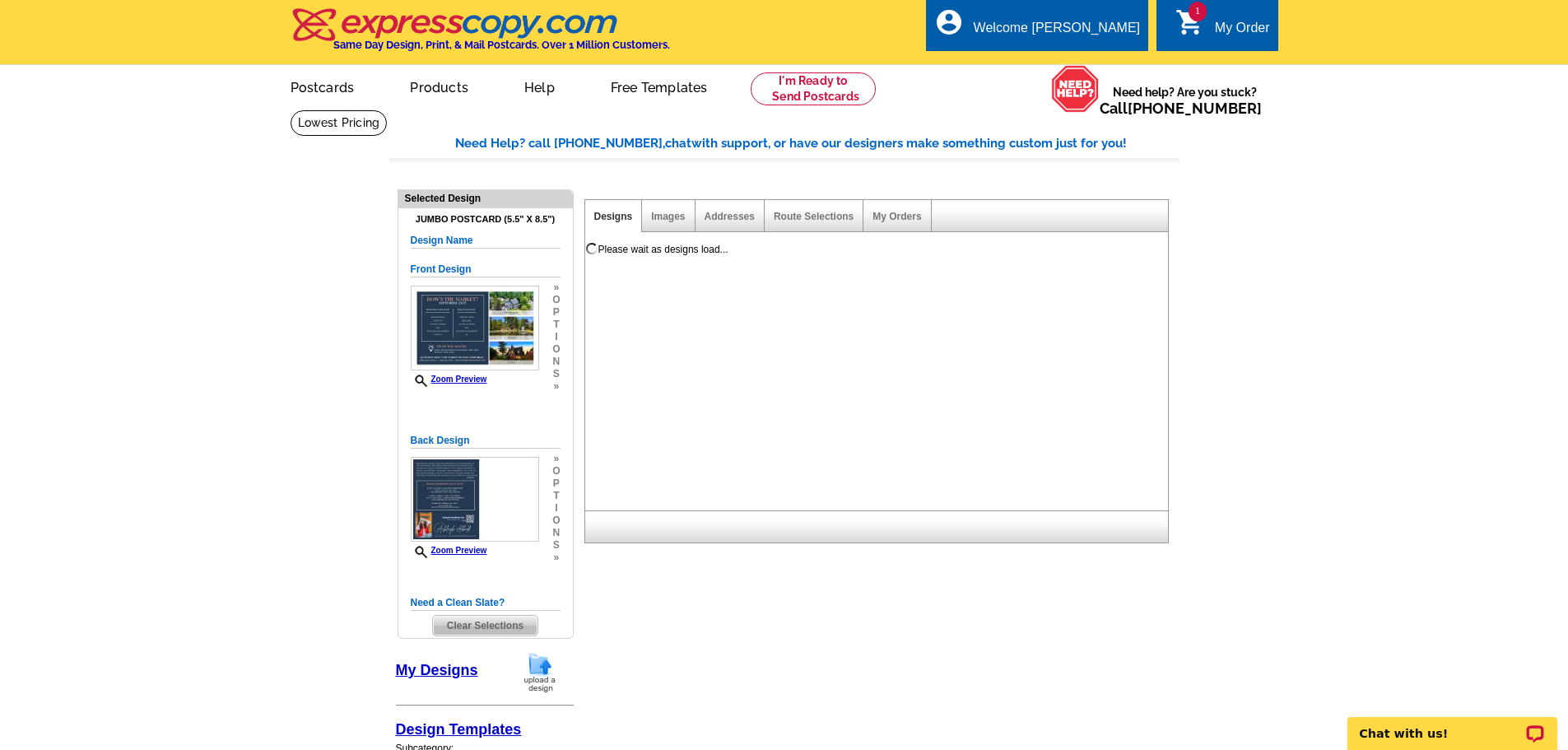
scroll to position [93, 0]
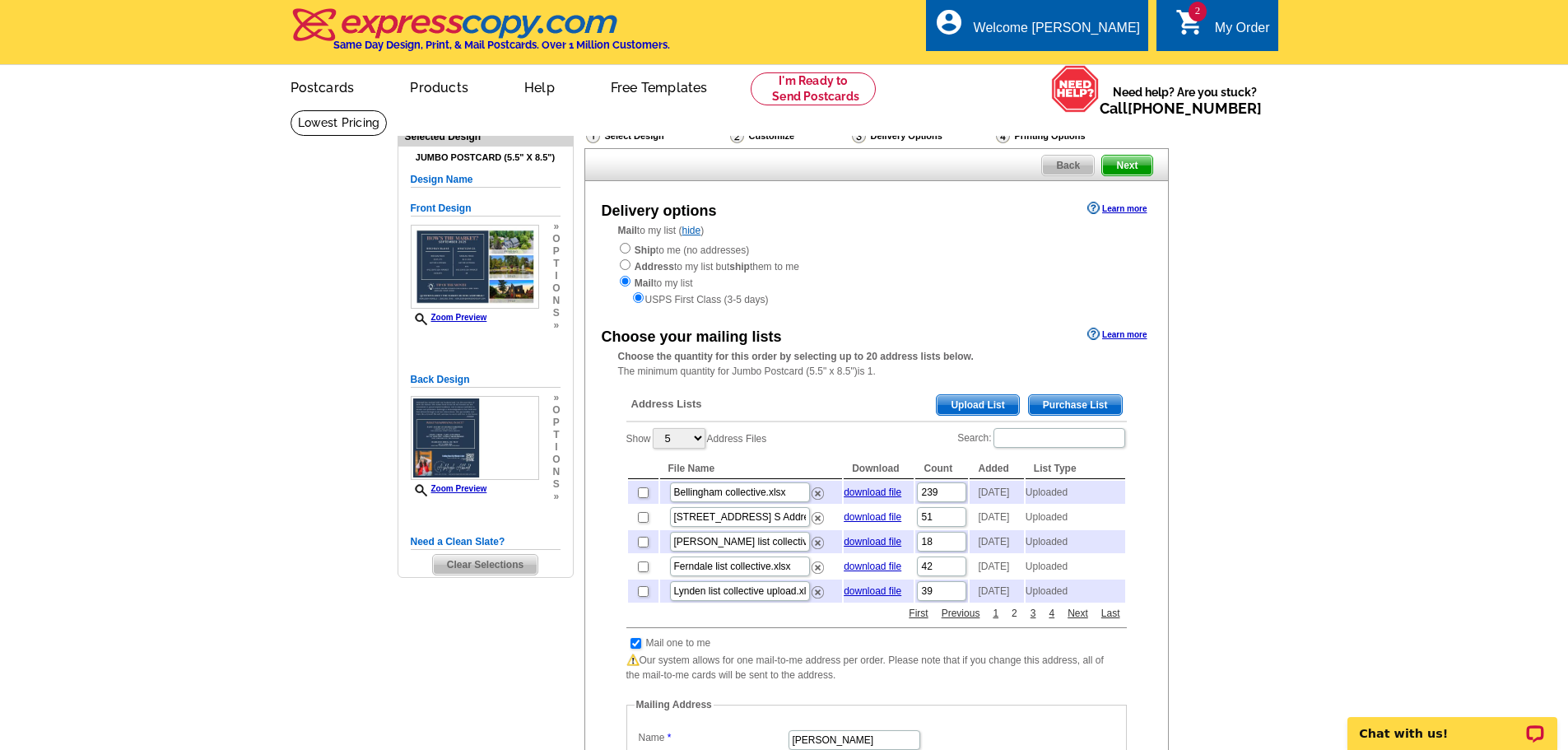
click at [1018, 621] on link "2" at bounding box center [1014, 613] width 14 height 15
click at [1013, 621] on link "2" at bounding box center [1014, 613] width 14 height 15
click at [640, 597] on input "checkbox" at bounding box center [643, 591] width 11 height 11
checkbox input "true"
click at [635, 649] on input "checkbox" at bounding box center [635, 643] width 11 height 11
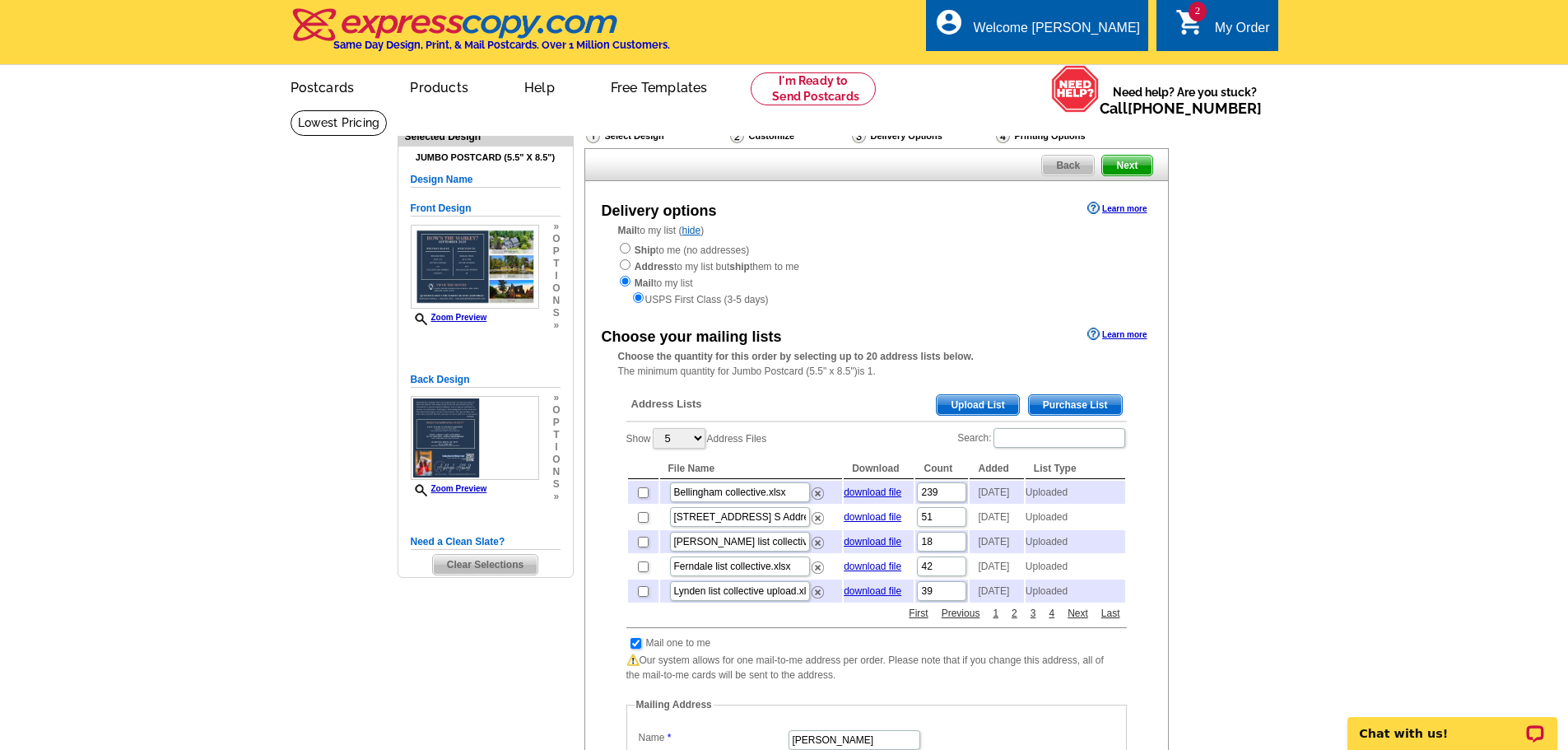
checkbox input "false"
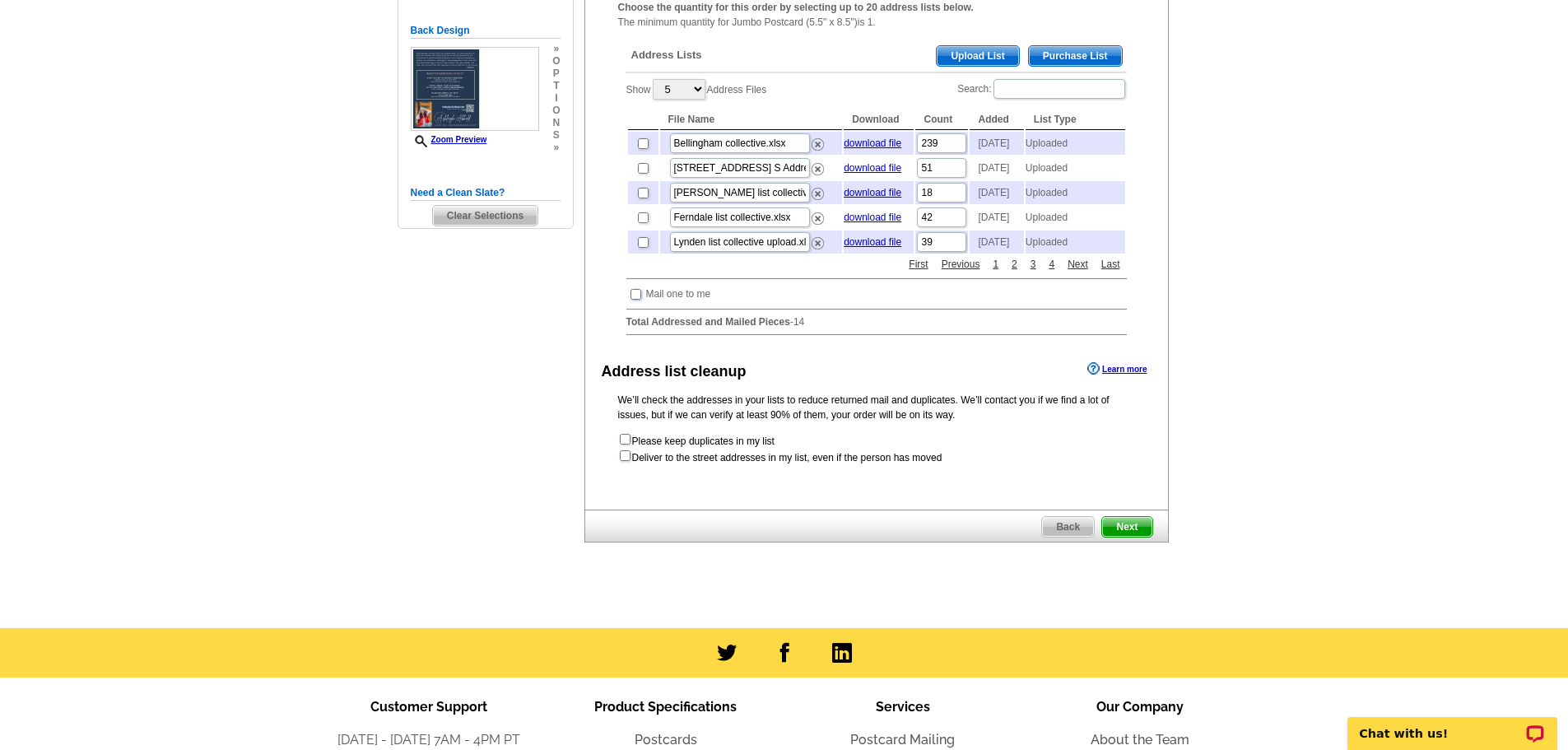
scroll to position [451, 0]
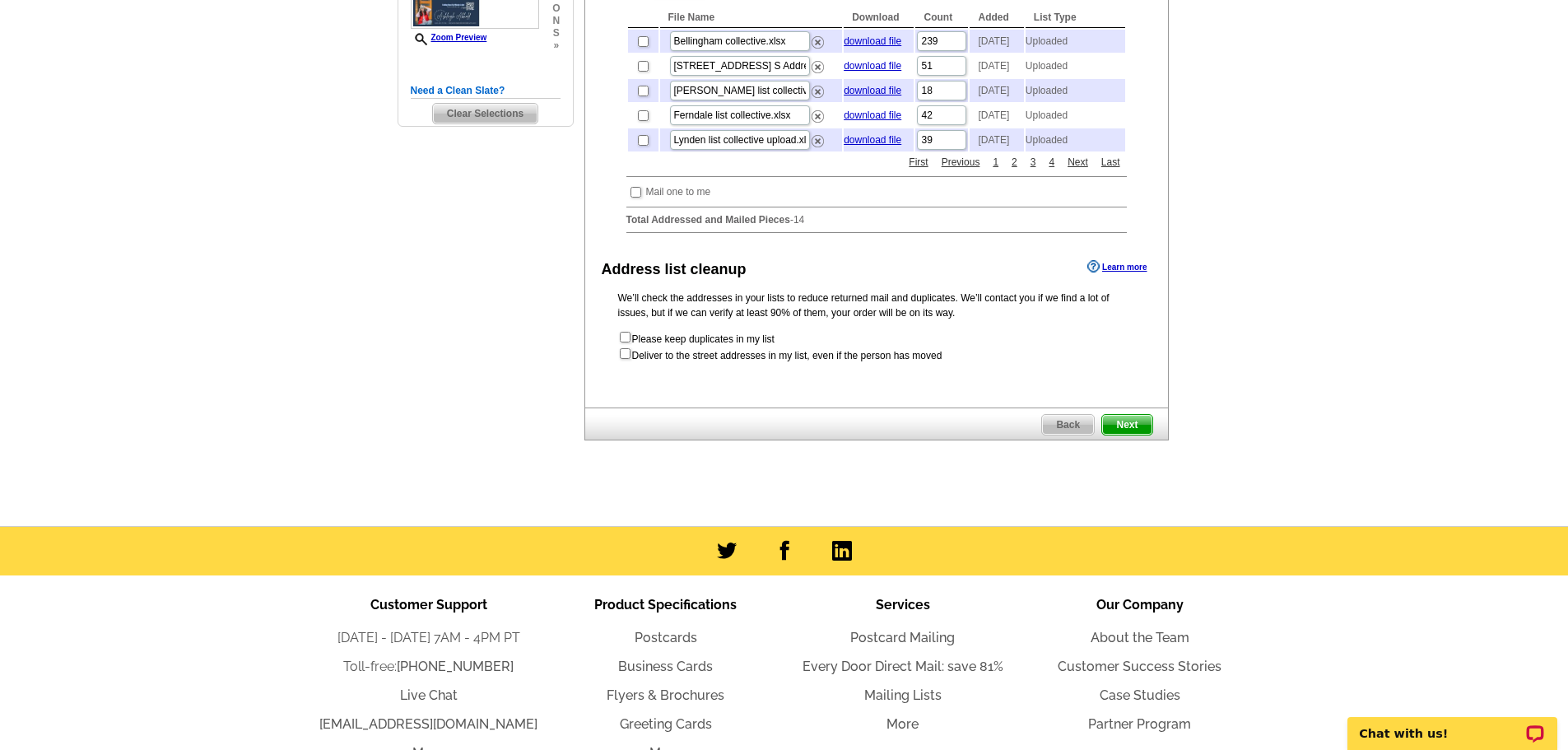
click at [1121, 434] on span "Next" at bounding box center [1126, 425] width 50 height 19
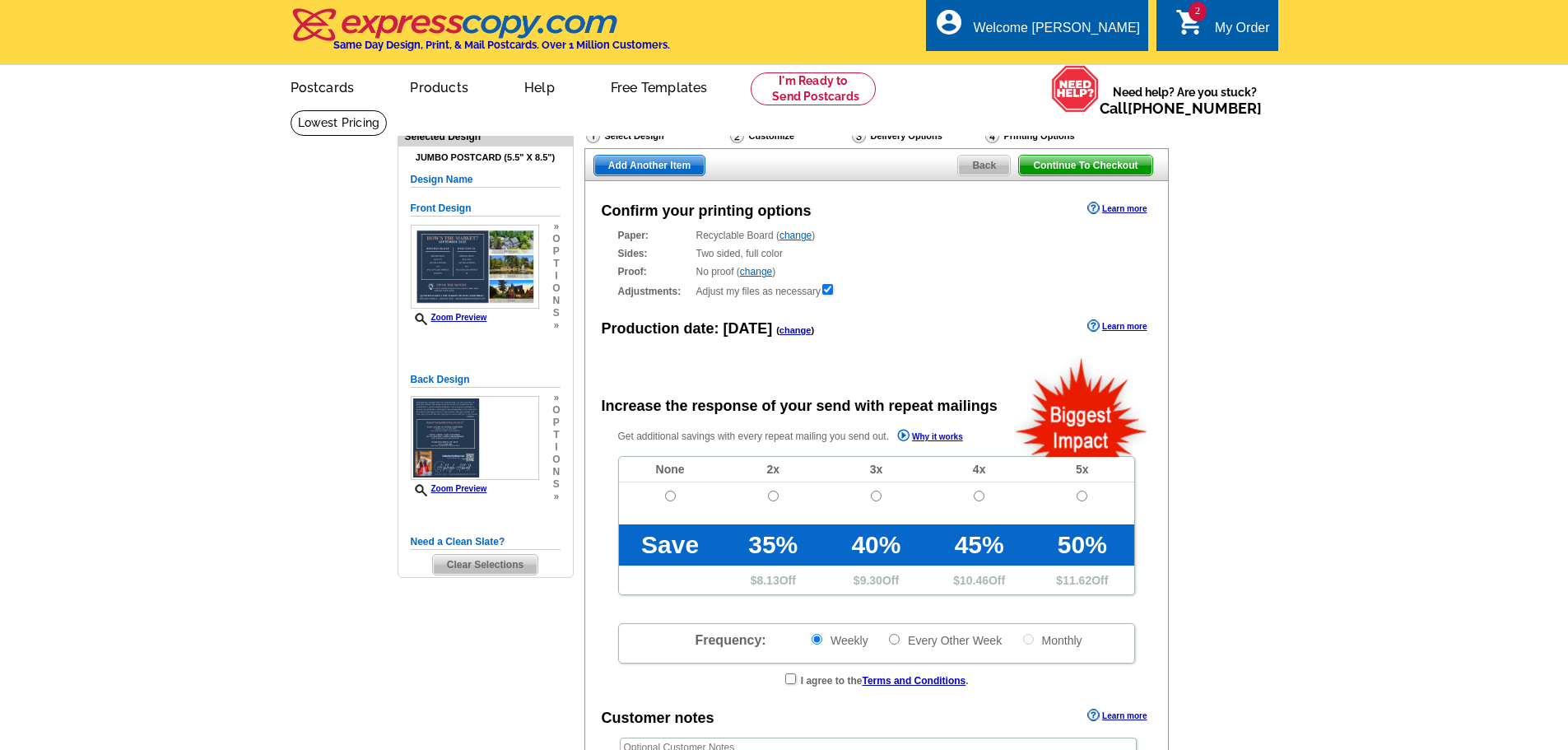
radio input "false"
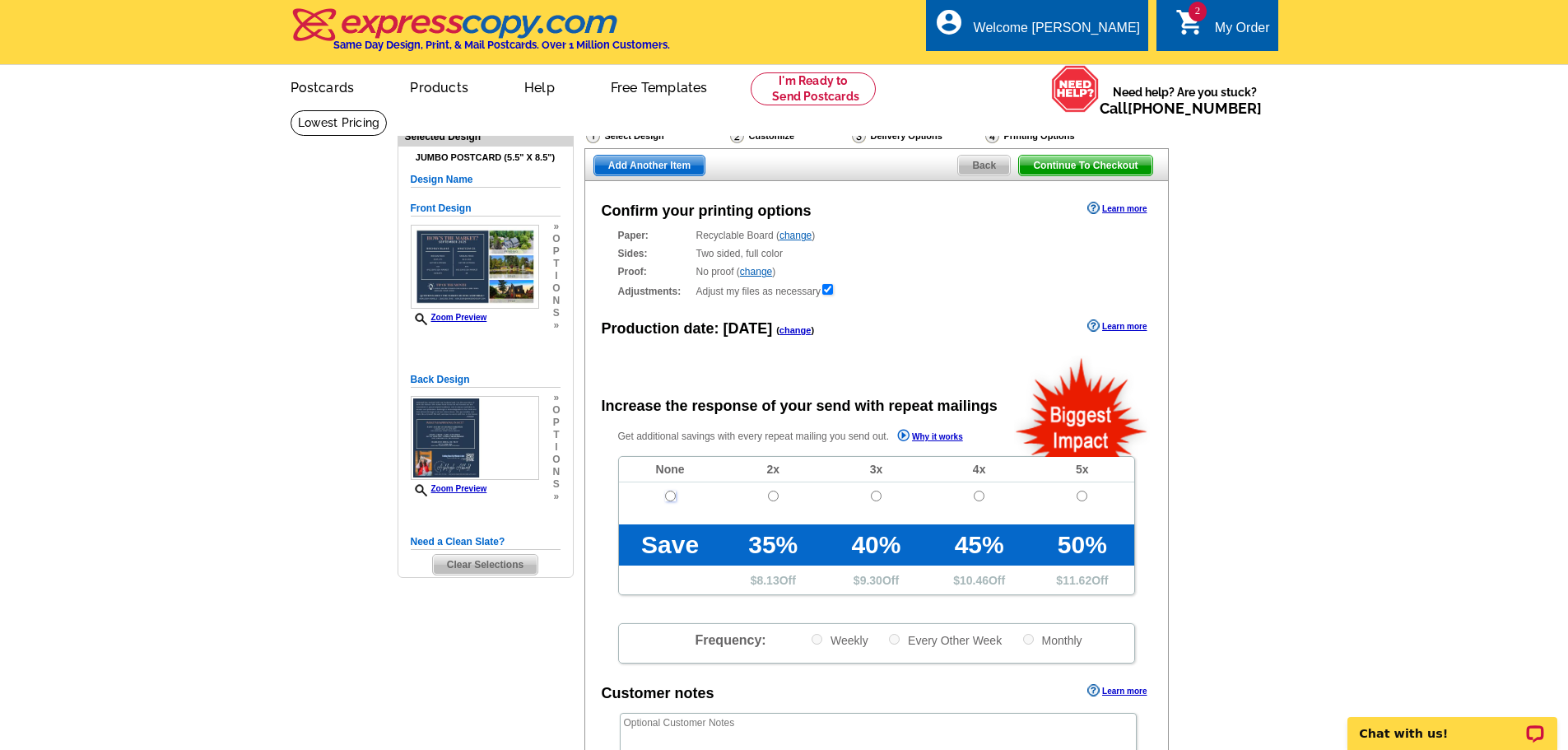
click at [670, 499] on input "radio" at bounding box center [670, 495] width 11 height 11
radio input "true"
click at [613, 158] on span "Add Another Item" at bounding box center [650, 165] width 111 height 19
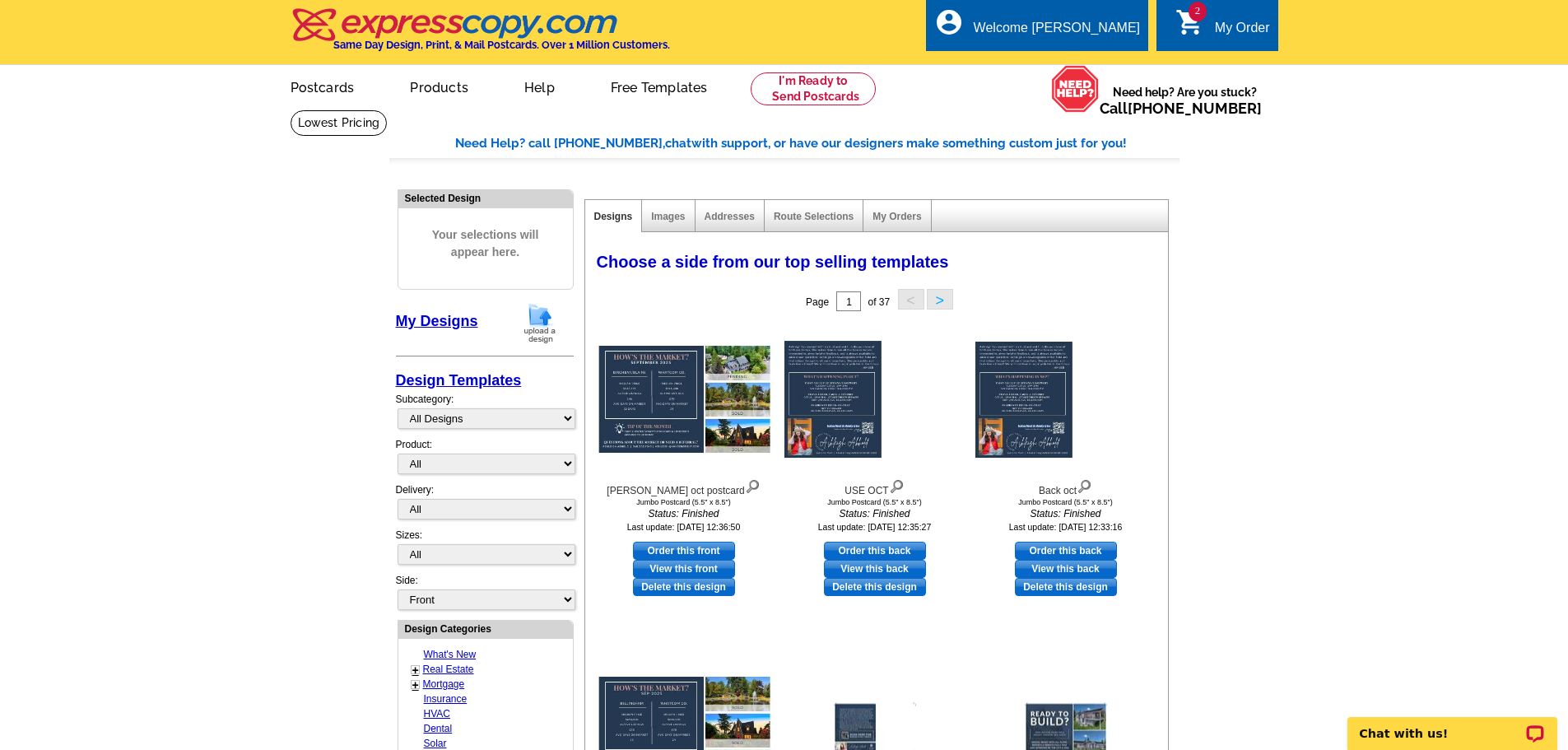
click at [536, 315] on img at bounding box center [540, 323] width 43 height 42
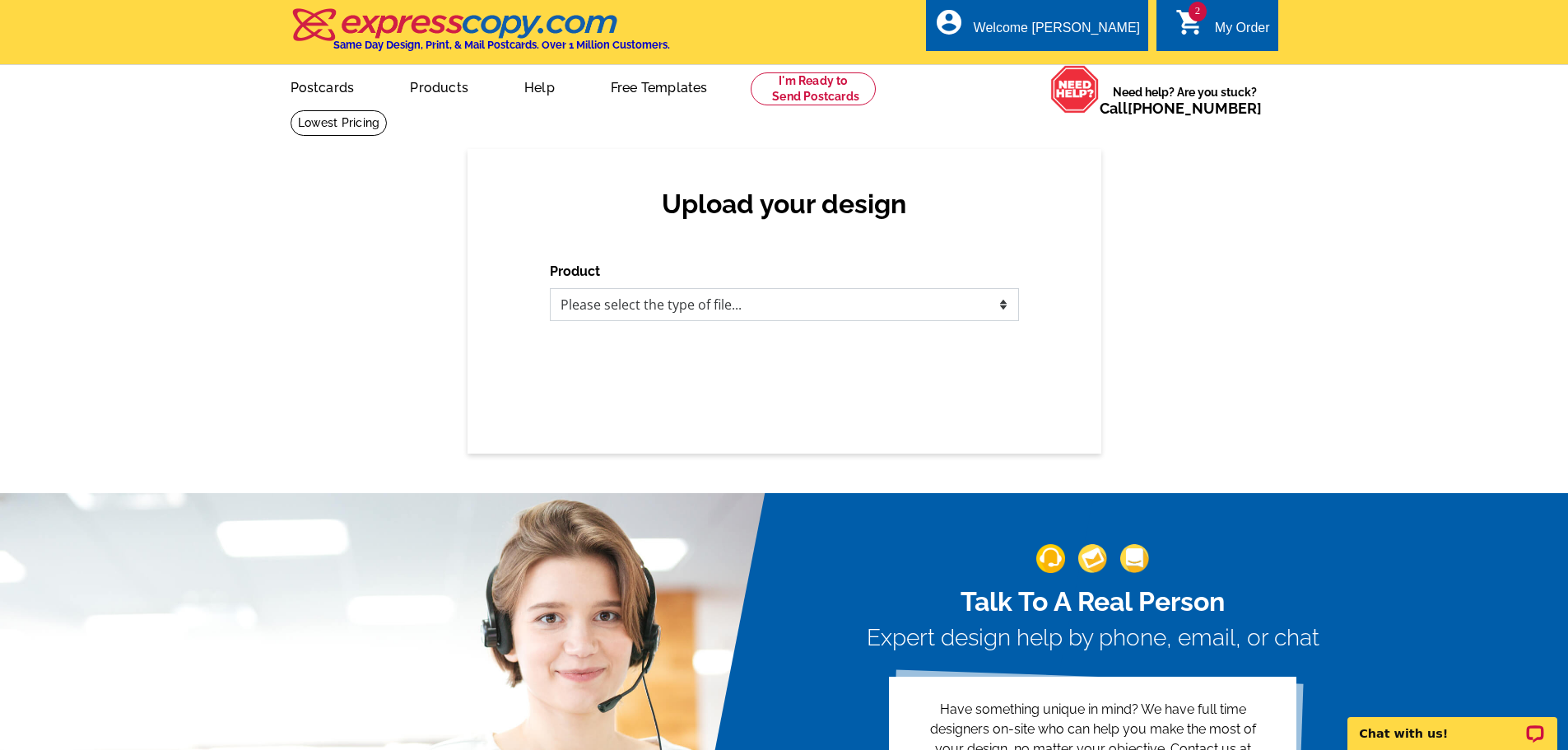
click at [726, 320] on select "Please select the type of file... Postcards Business Cards Letters and flyers G…" at bounding box center [784, 305] width 469 height 33
select select "1"
click at [550, 289] on select "Please select the type of file... Postcards Business Cards Letters and flyers G…" at bounding box center [784, 305] width 469 height 33
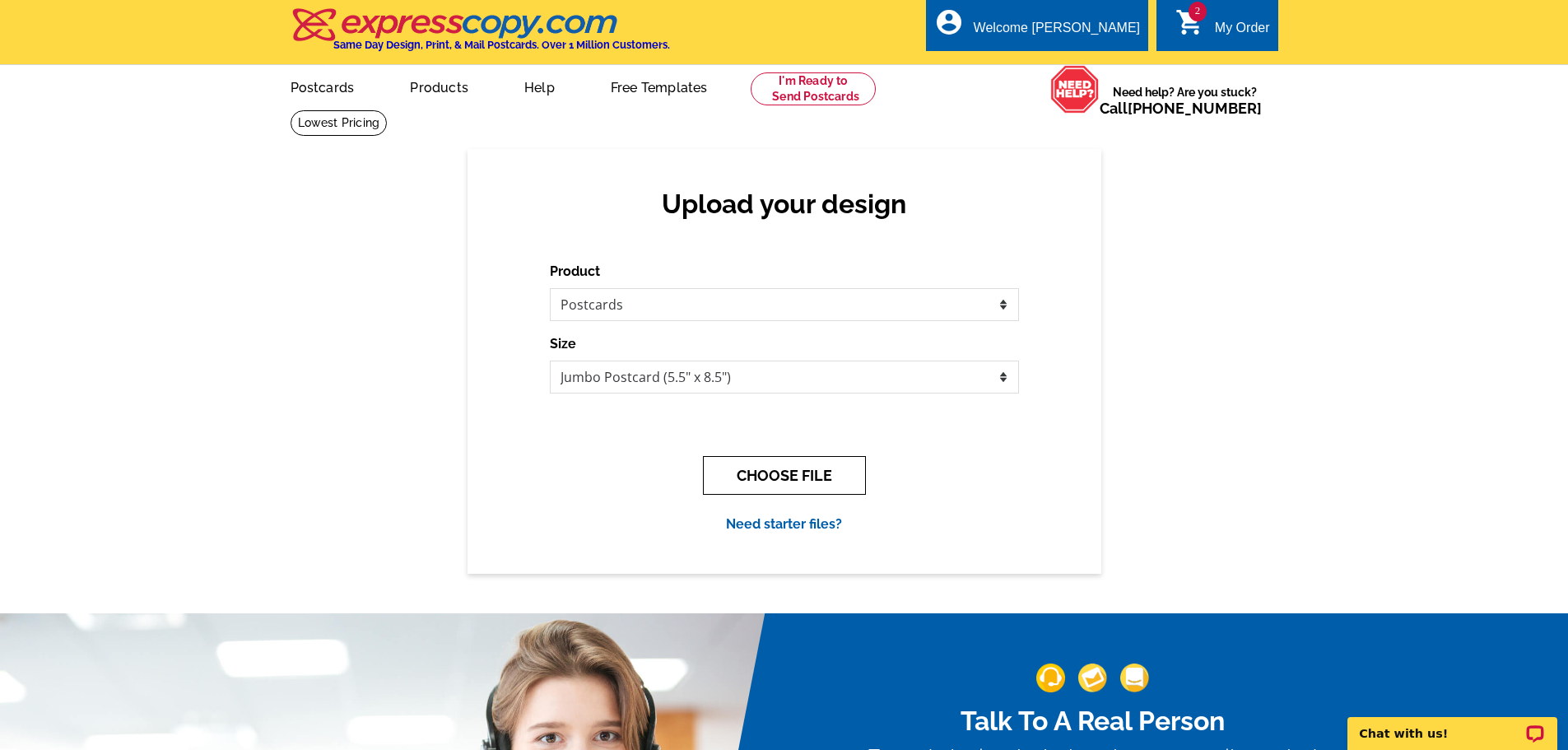
click at [762, 477] on button "CHOOSE FILE" at bounding box center [785, 475] width 163 height 39
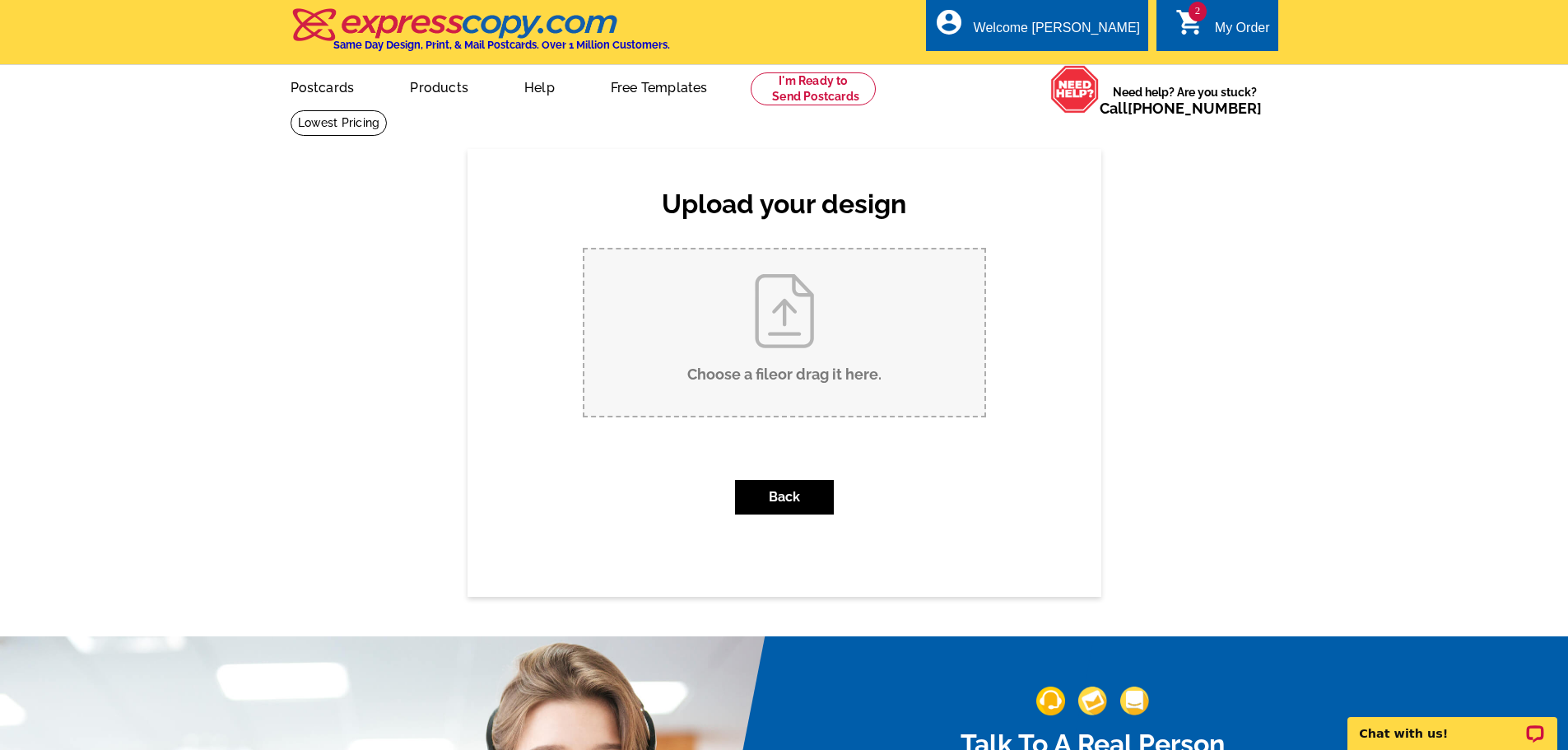
click at [780, 324] on input "Choose a file or drag it here ." at bounding box center [785, 332] width 400 height 166
type input "C:\fakepath\Lynden Oct.pdf"
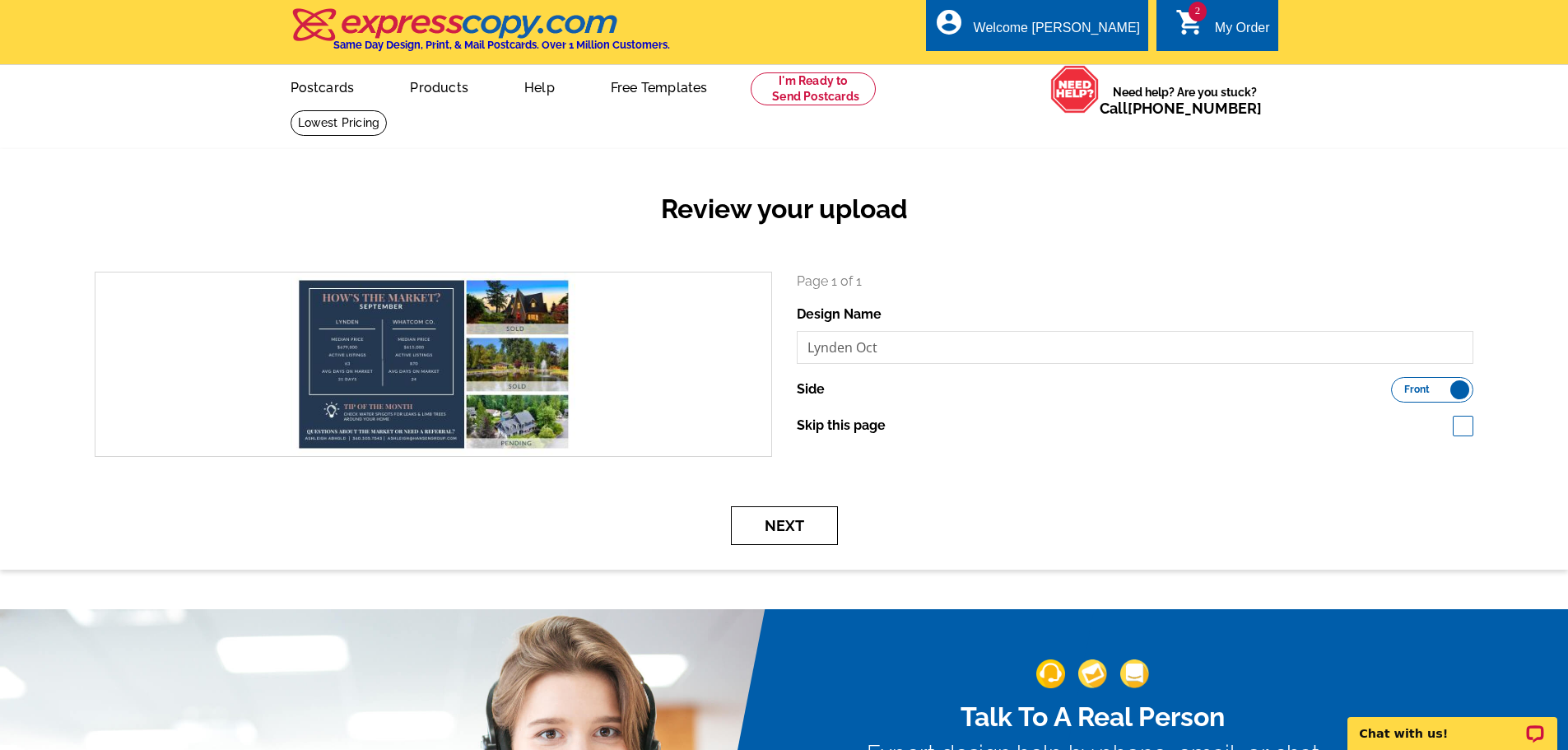
click at [781, 539] on button "Next" at bounding box center [784, 526] width 107 height 39
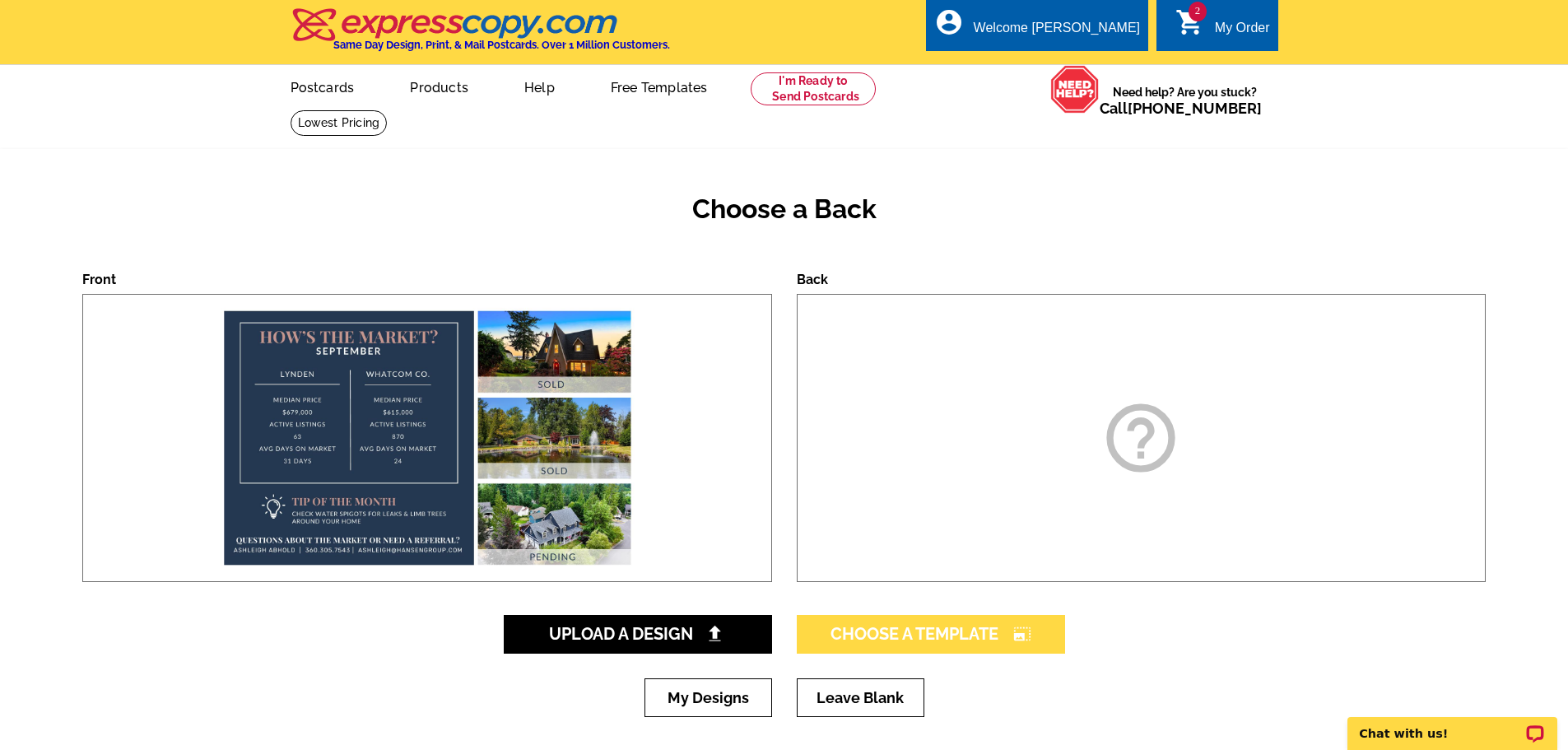
click at [853, 628] on span "Choose A Template photo_size_select_large" at bounding box center [931, 633] width 201 height 19
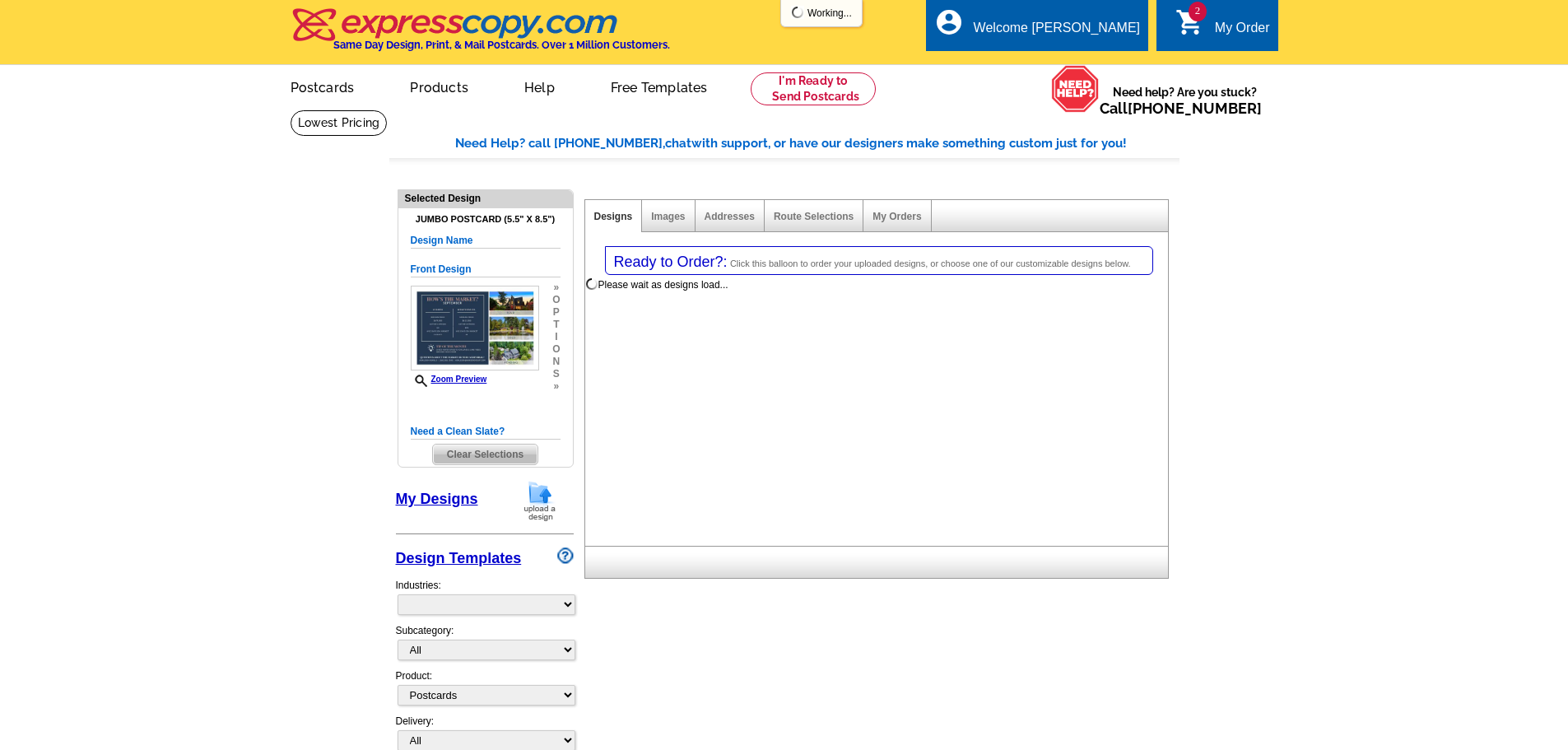
select select "1"
select select "2"
select select "back"
select select "785"
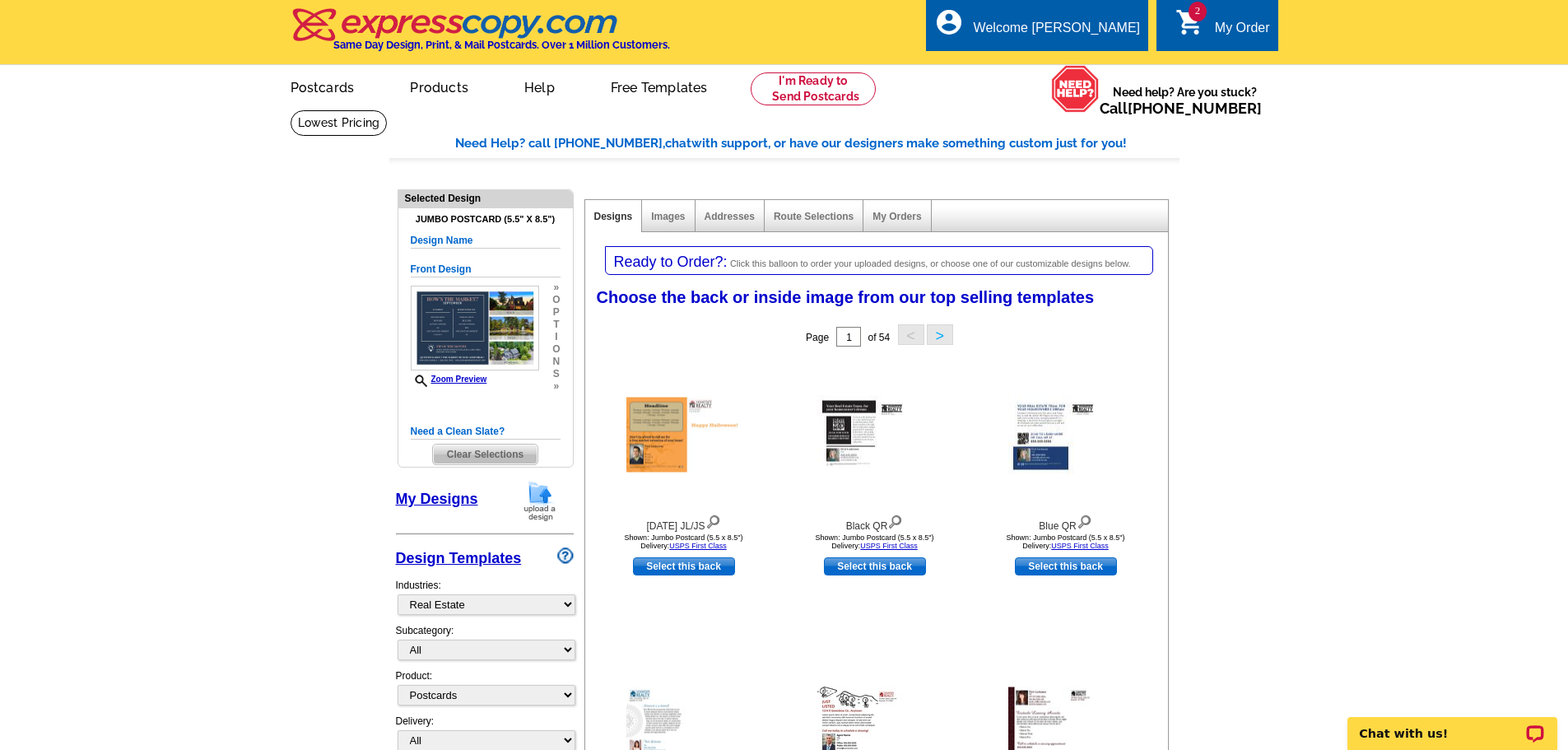
click at [543, 494] on img at bounding box center [540, 500] width 43 height 42
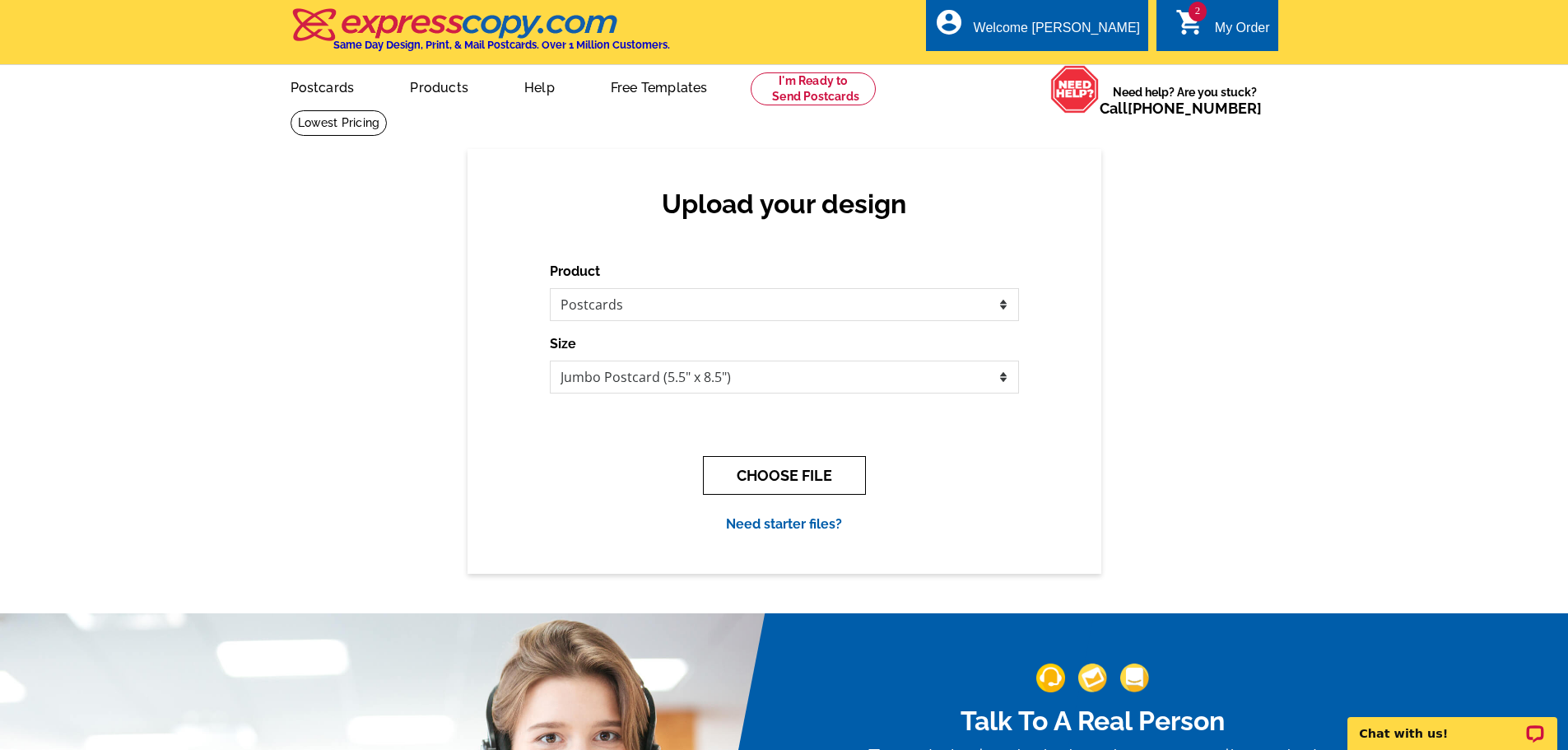
click at [751, 477] on button "CHOOSE FILE" at bounding box center [785, 475] width 163 height 39
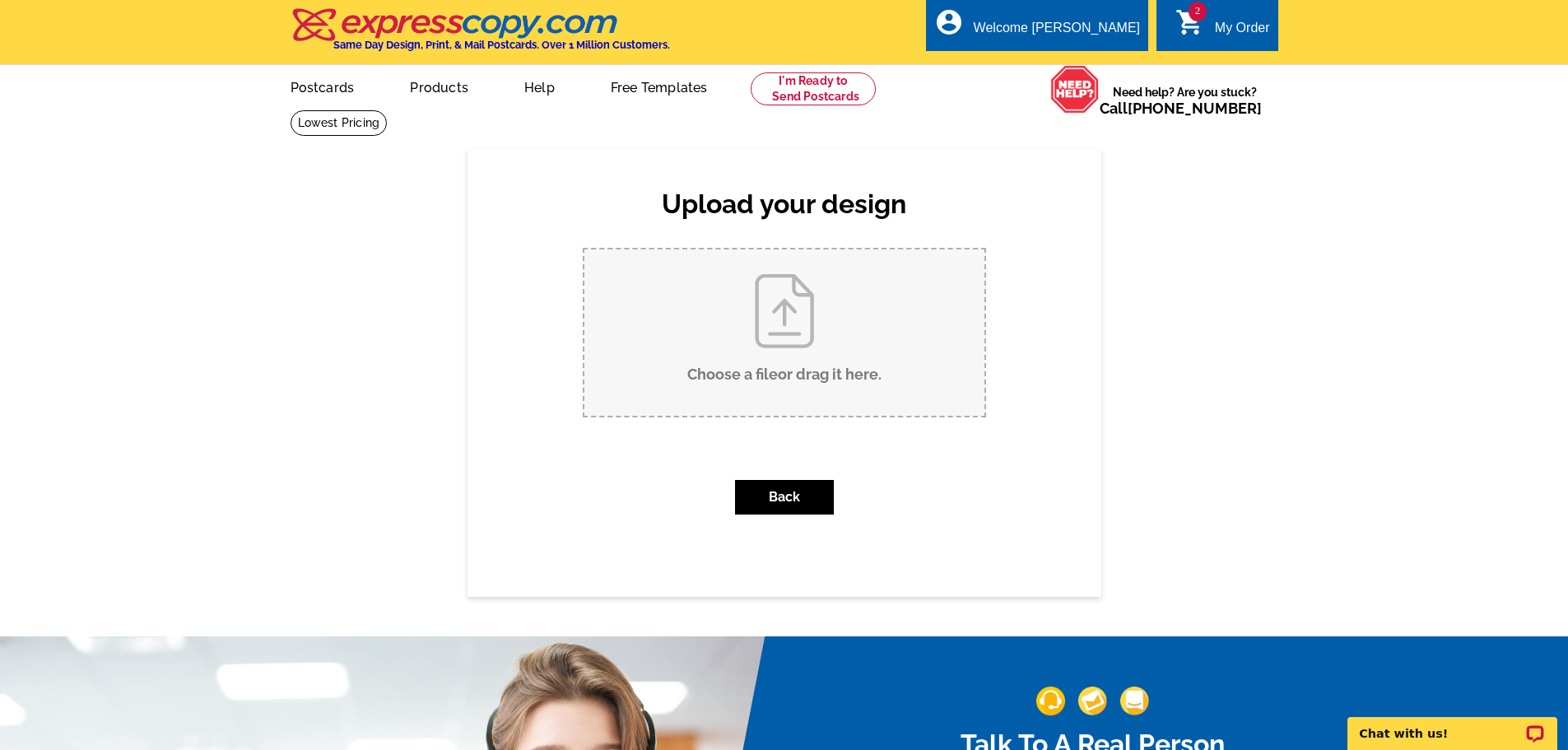
click at [796, 306] on input "Choose a file or drag it here ." at bounding box center [785, 332] width 400 height 166
type input "C:\fakepath\USE OCT.pdf"
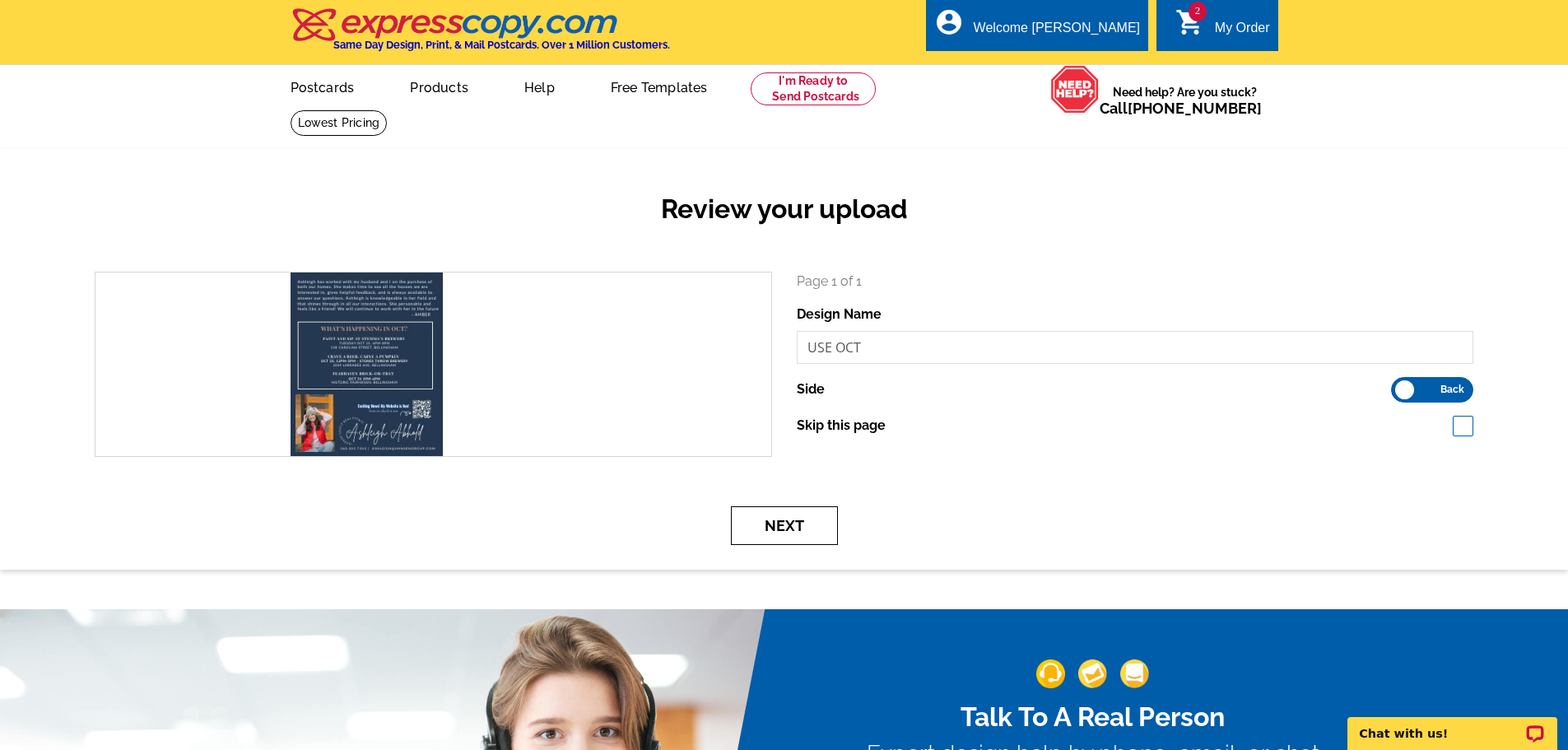
click at [773, 512] on button "Next" at bounding box center [784, 526] width 107 height 39
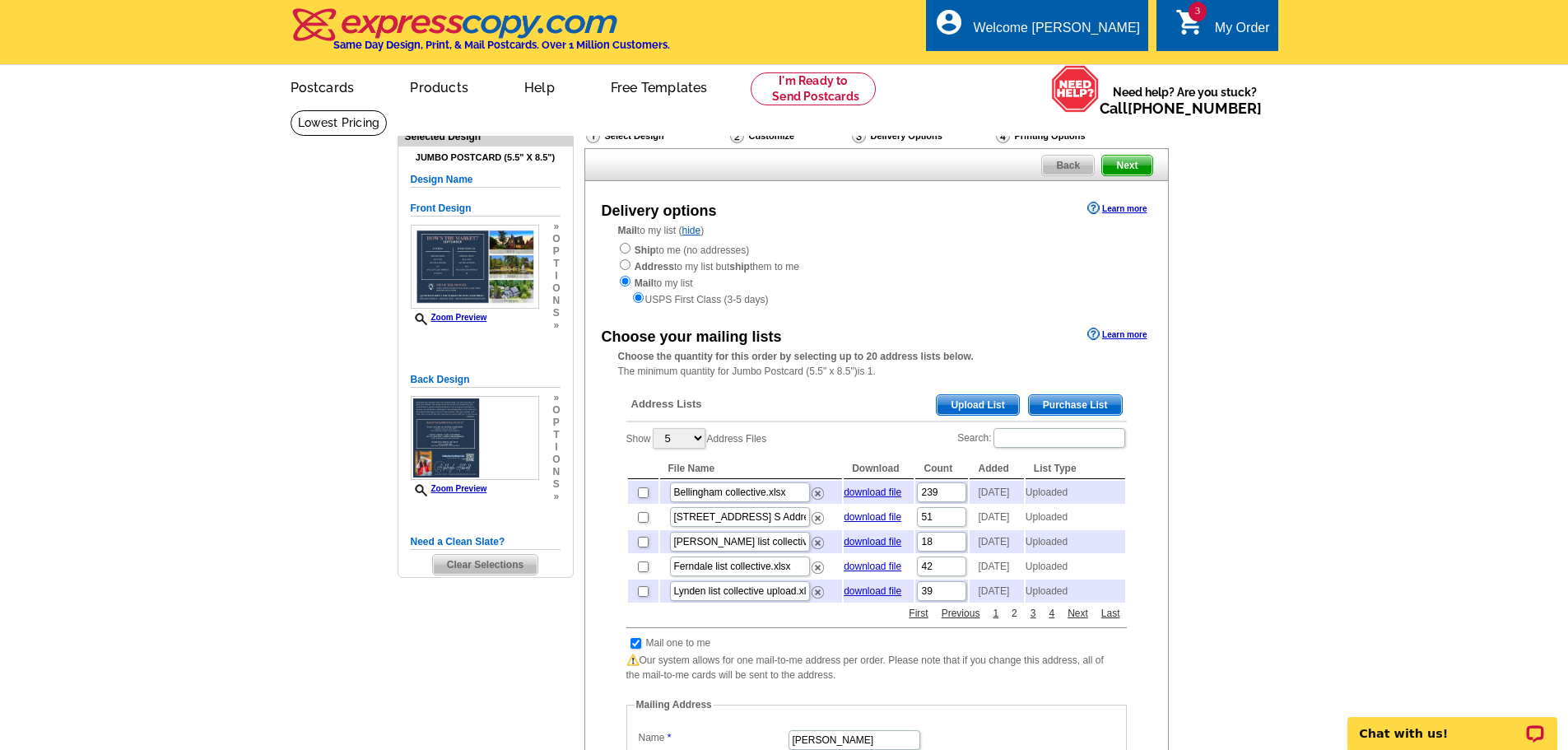
click at [1012, 621] on link "2" at bounding box center [1014, 613] width 14 height 15
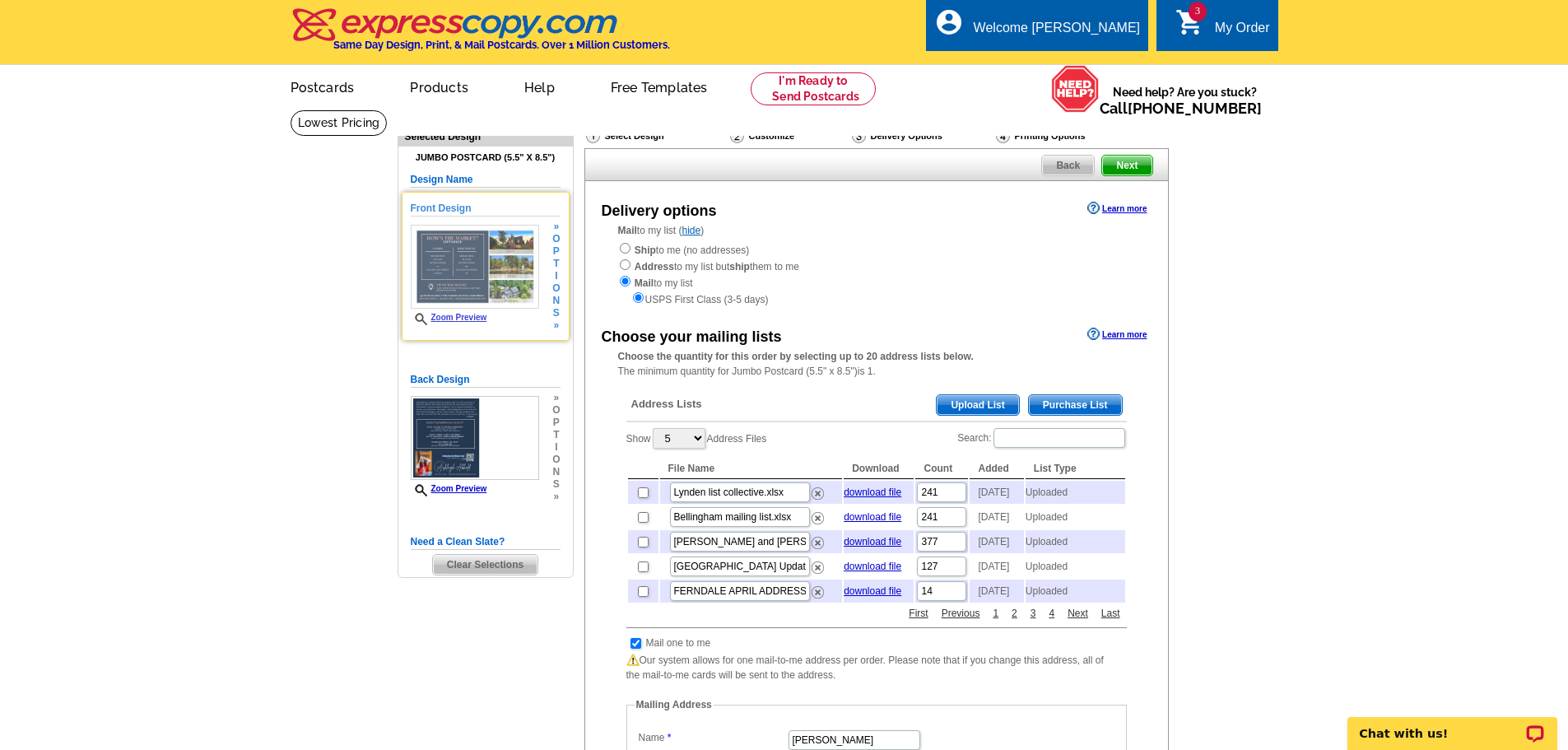
click at [481, 305] on img at bounding box center [475, 266] width 128 height 85
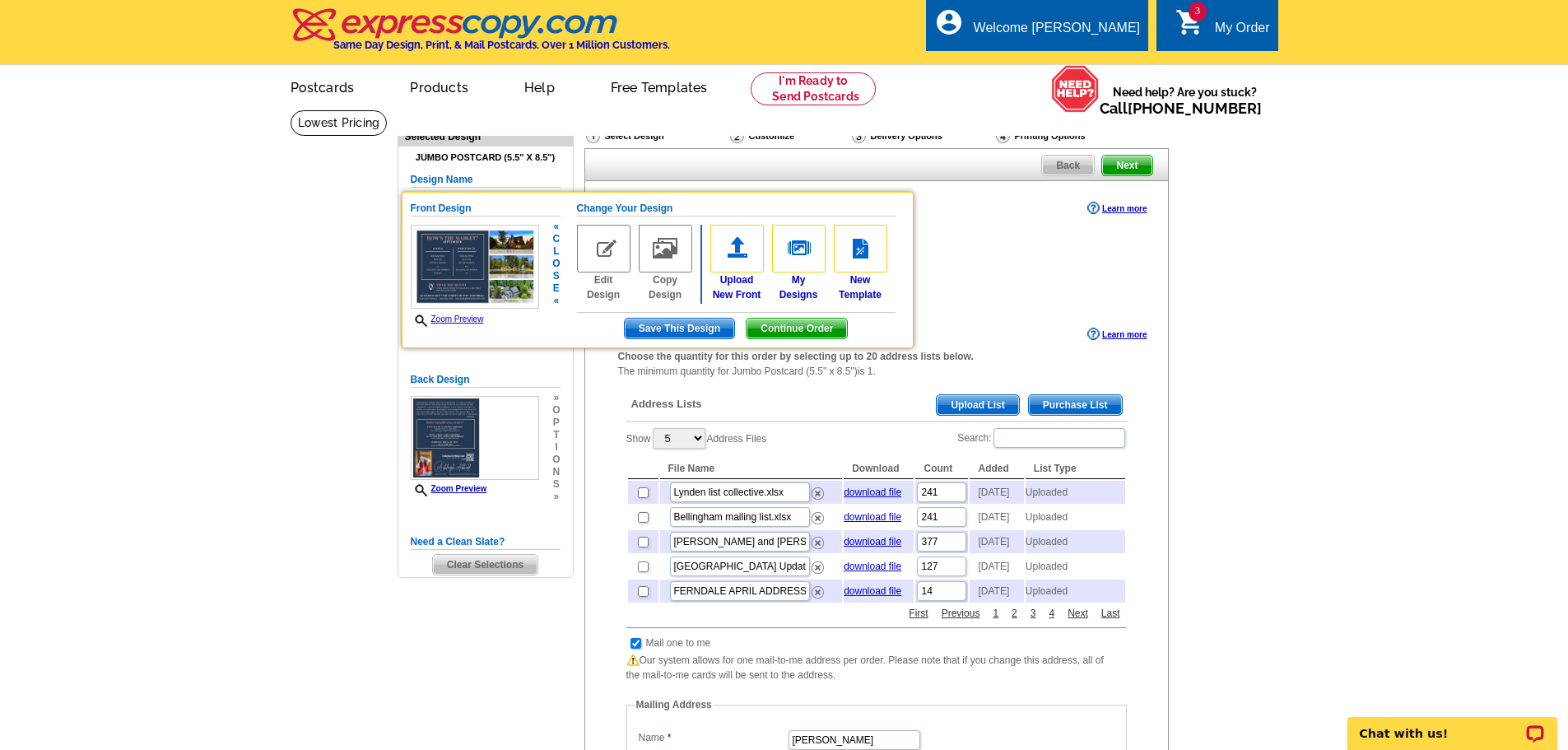
click at [460, 292] on img at bounding box center [475, 266] width 128 height 85
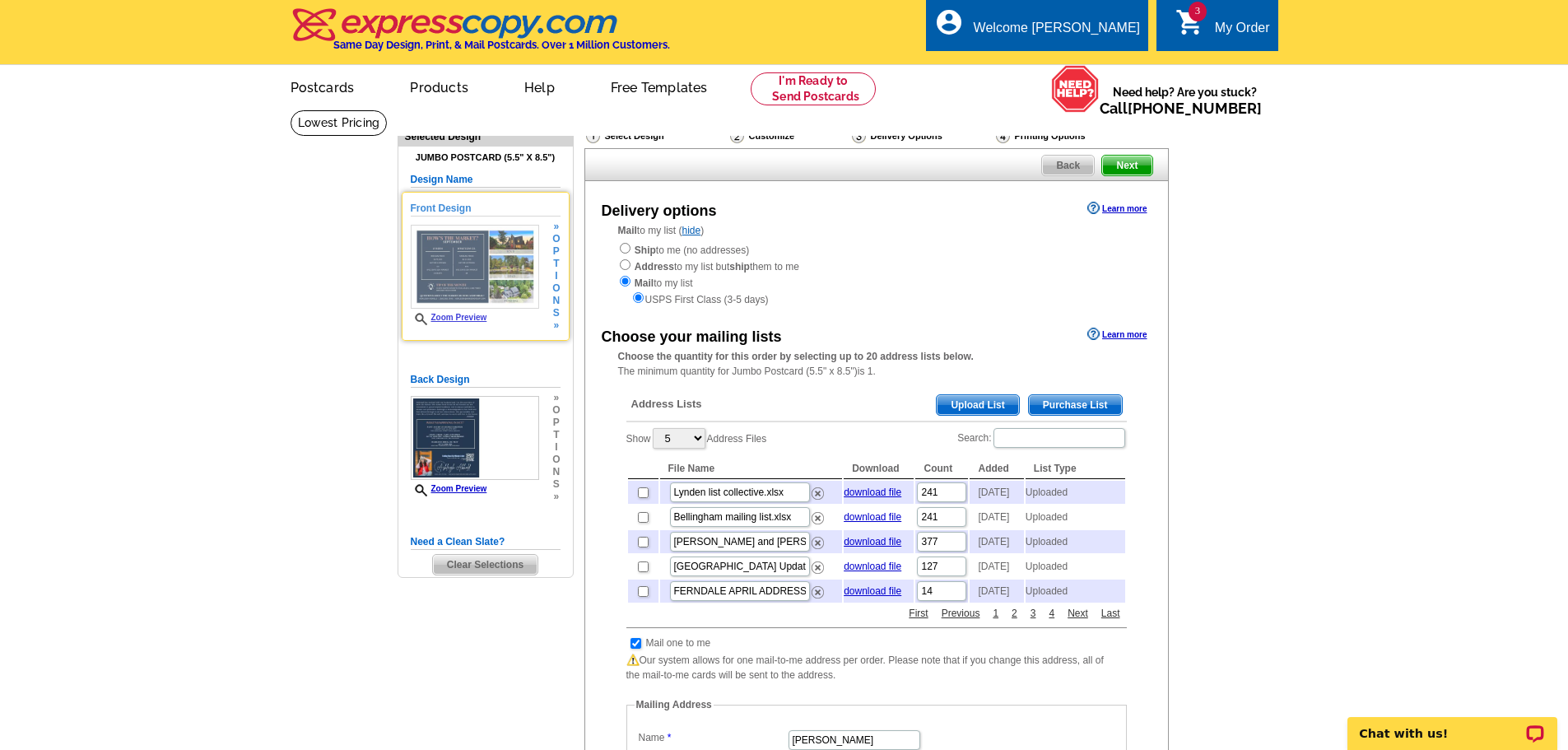
click at [457, 321] on link "Zoom Preview" at bounding box center [449, 317] width 77 height 9
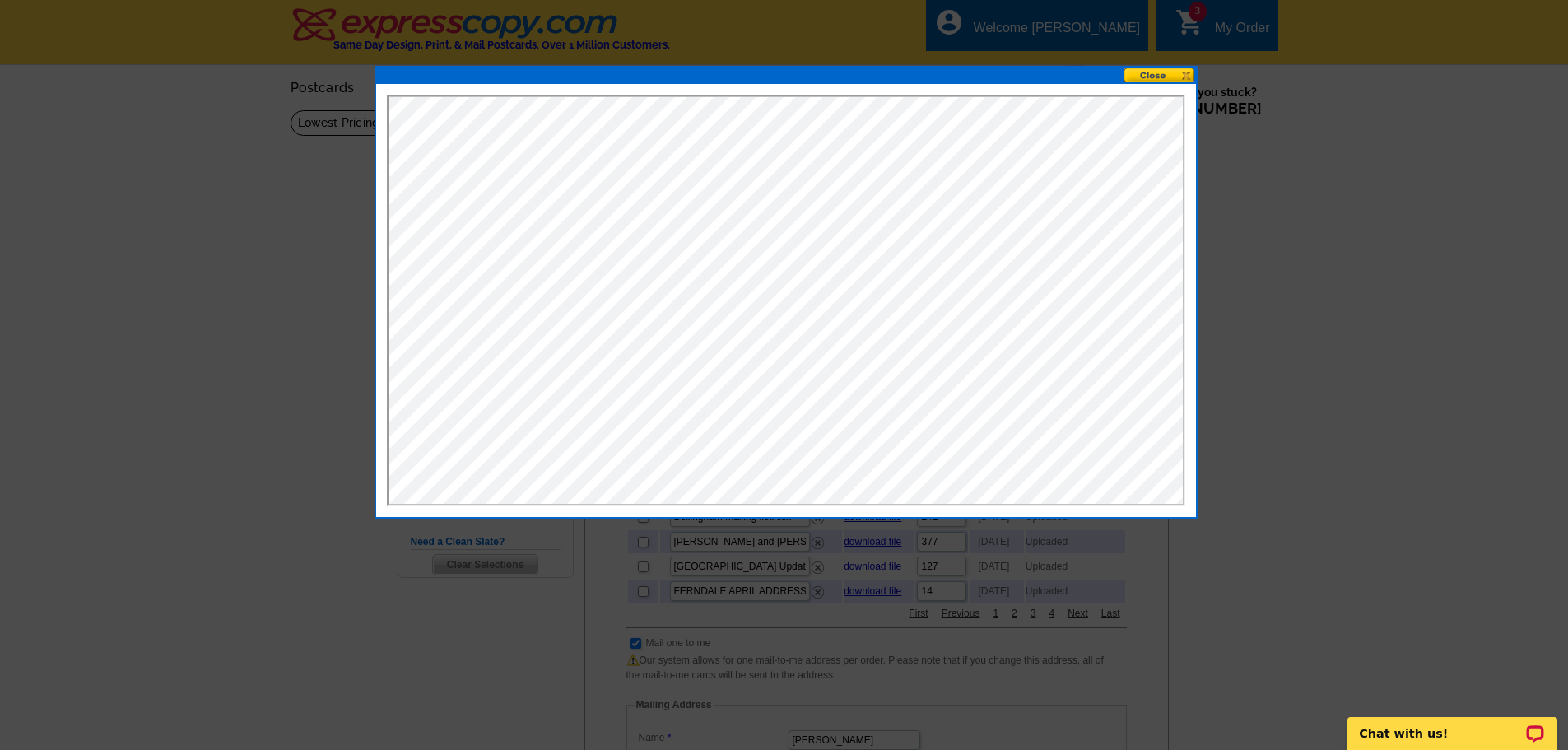
click at [1415, 514] on div at bounding box center [784, 375] width 1568 height 750
click at [1161, 83] on button at bounding box center [1159, 75] width 73 height 16
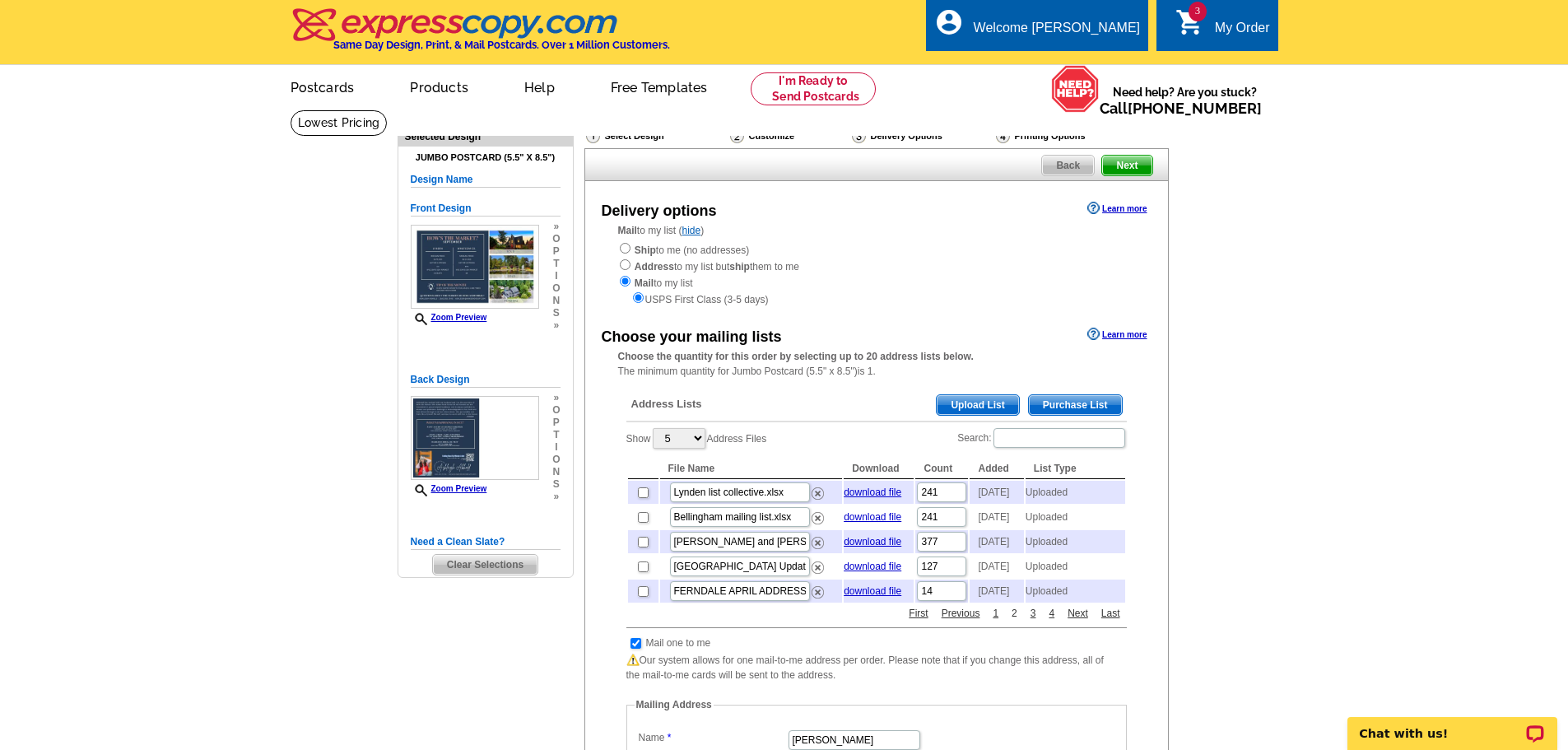
click at [1018, 621] on link "2" at bounding box center [1014, 613] width 14 height 15
click at [1034, 621] on link "3" at bounding box center [1033, 613] width 14 height 15
click at [644, 602] on td at bounding box center [642, 591] width 30 height 23
click at [644, 597] on input "checkbox" at bounding box center [643, 591] width 11 height 11
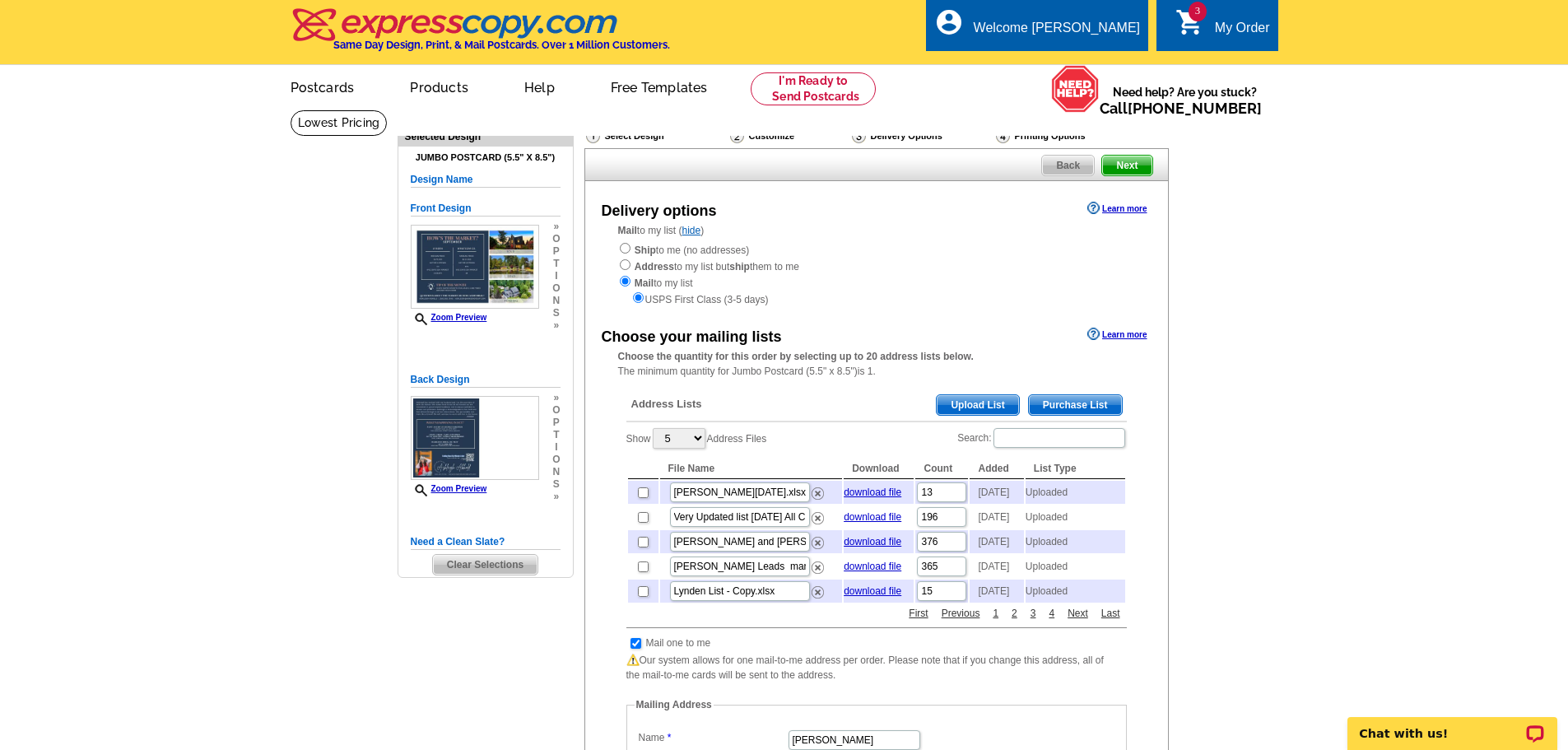
checkbox input "true"
click at [634, 649] on input "checkbox" at bounding box center [635, 643] width 11 height 11
checkbox input "false"
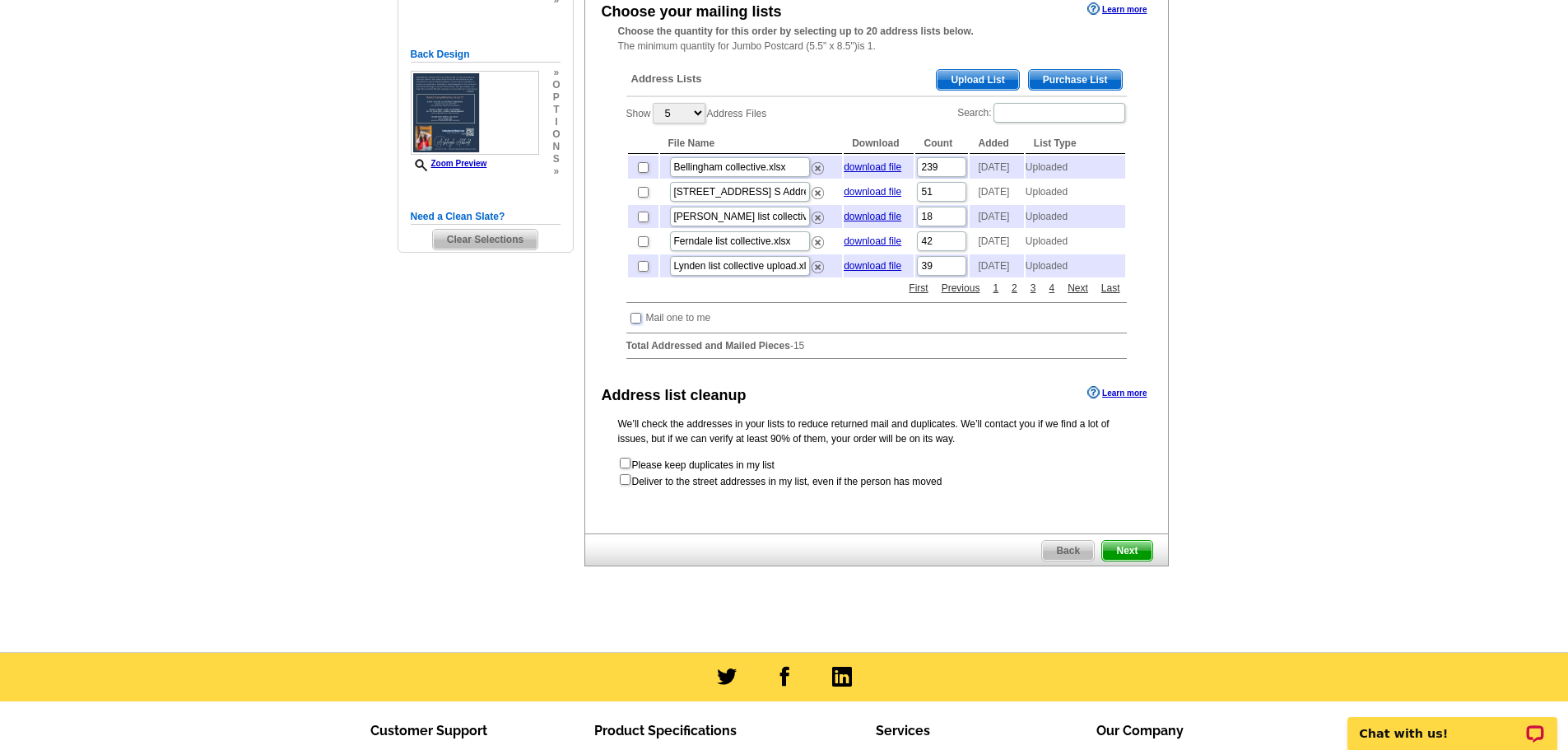
scroll to position [330, 0]
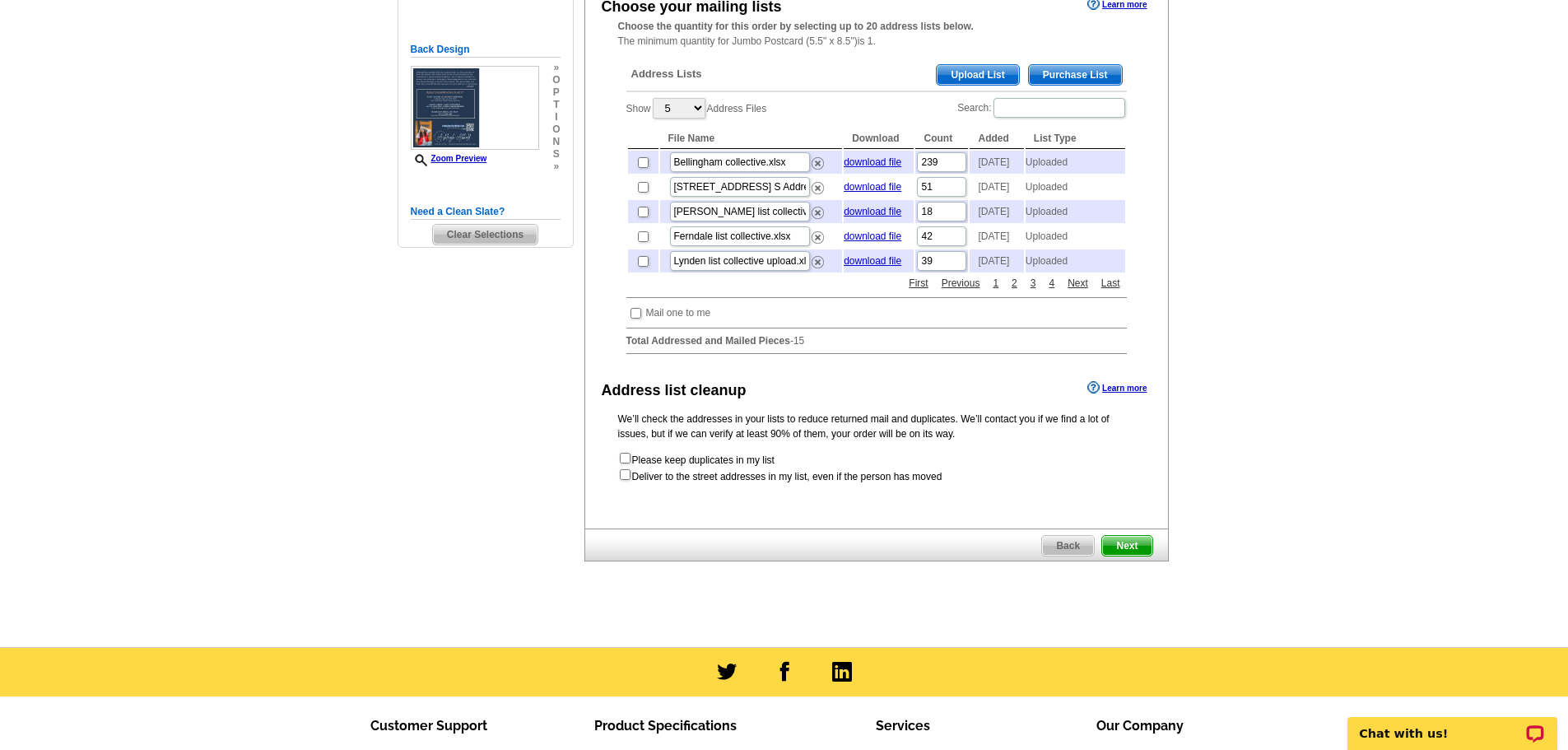
click at [1119, 556] on span "Next" at bounding box center [1126, 546] width 50 height 19
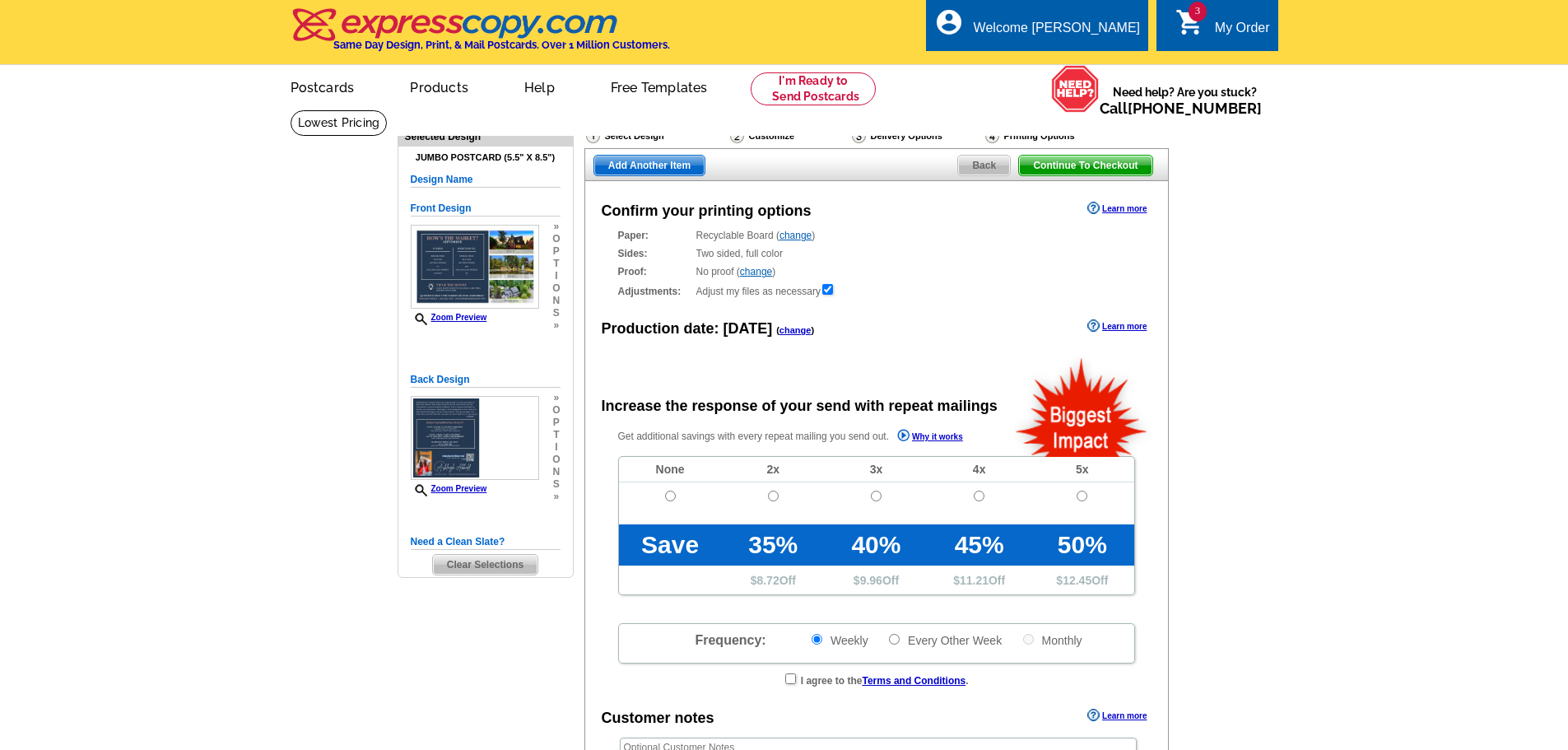
radio input "false"
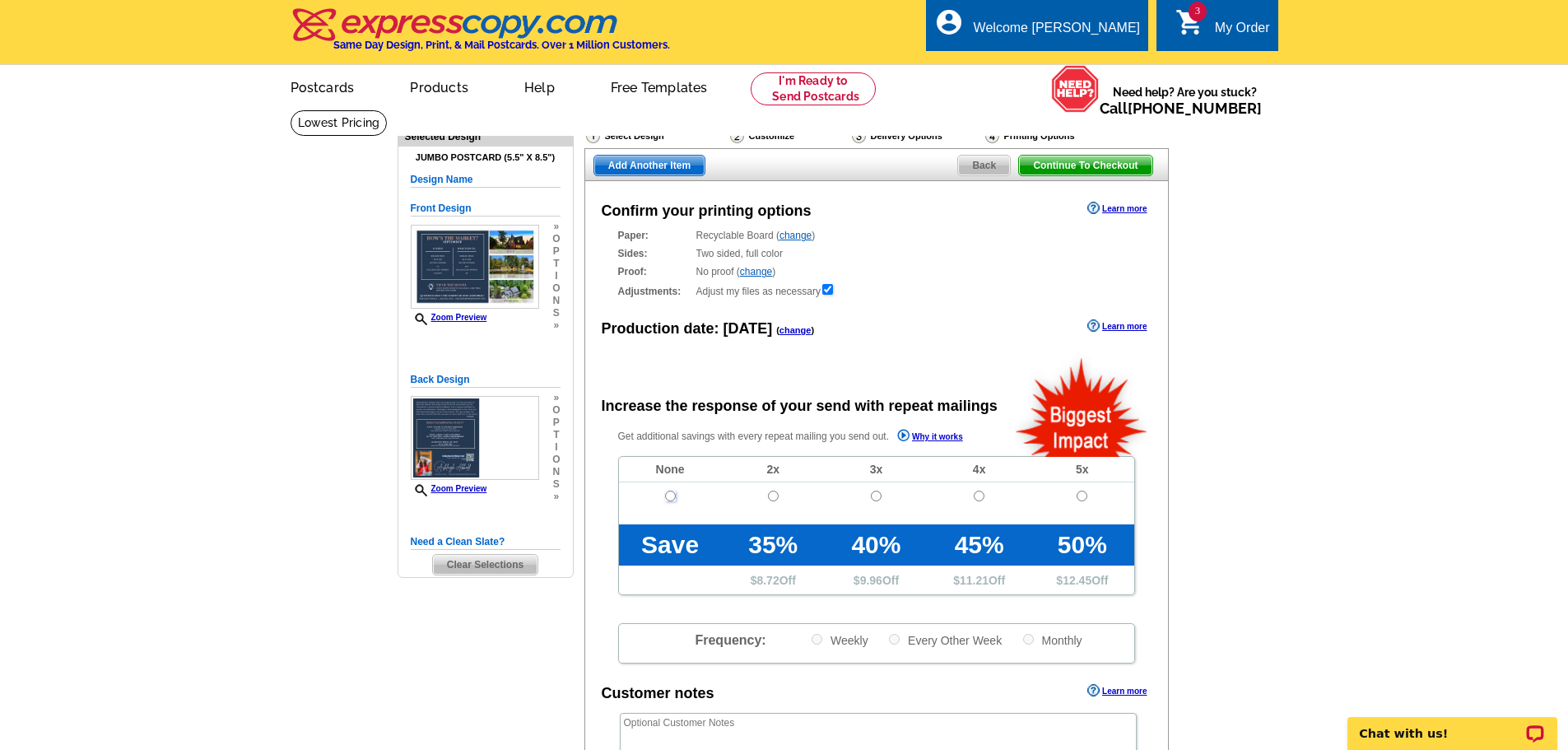
click at [665, 493] on input "radio" at bounding box center [670, 495] width 11 height 11
radio input "true"
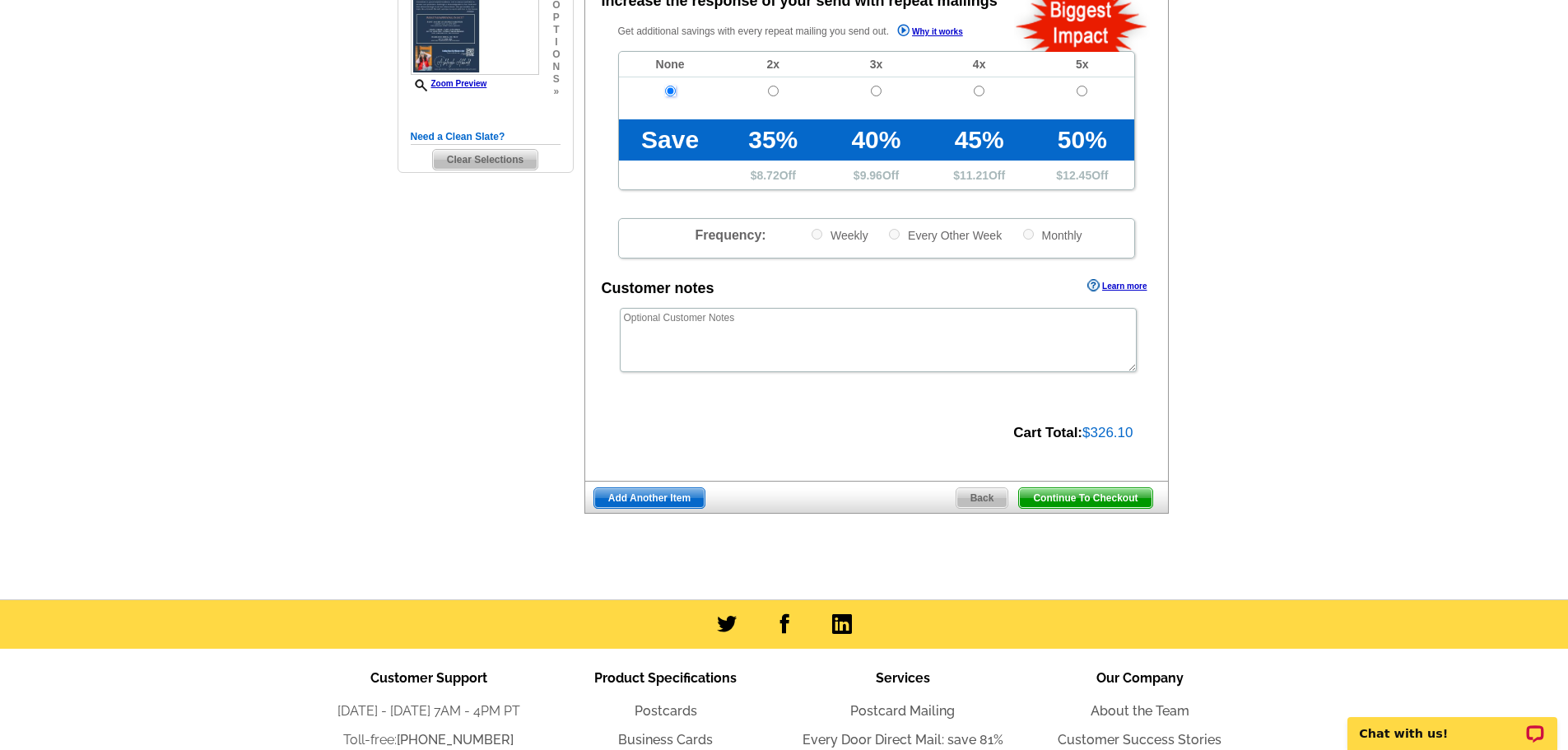
scroll to position [408, 0]
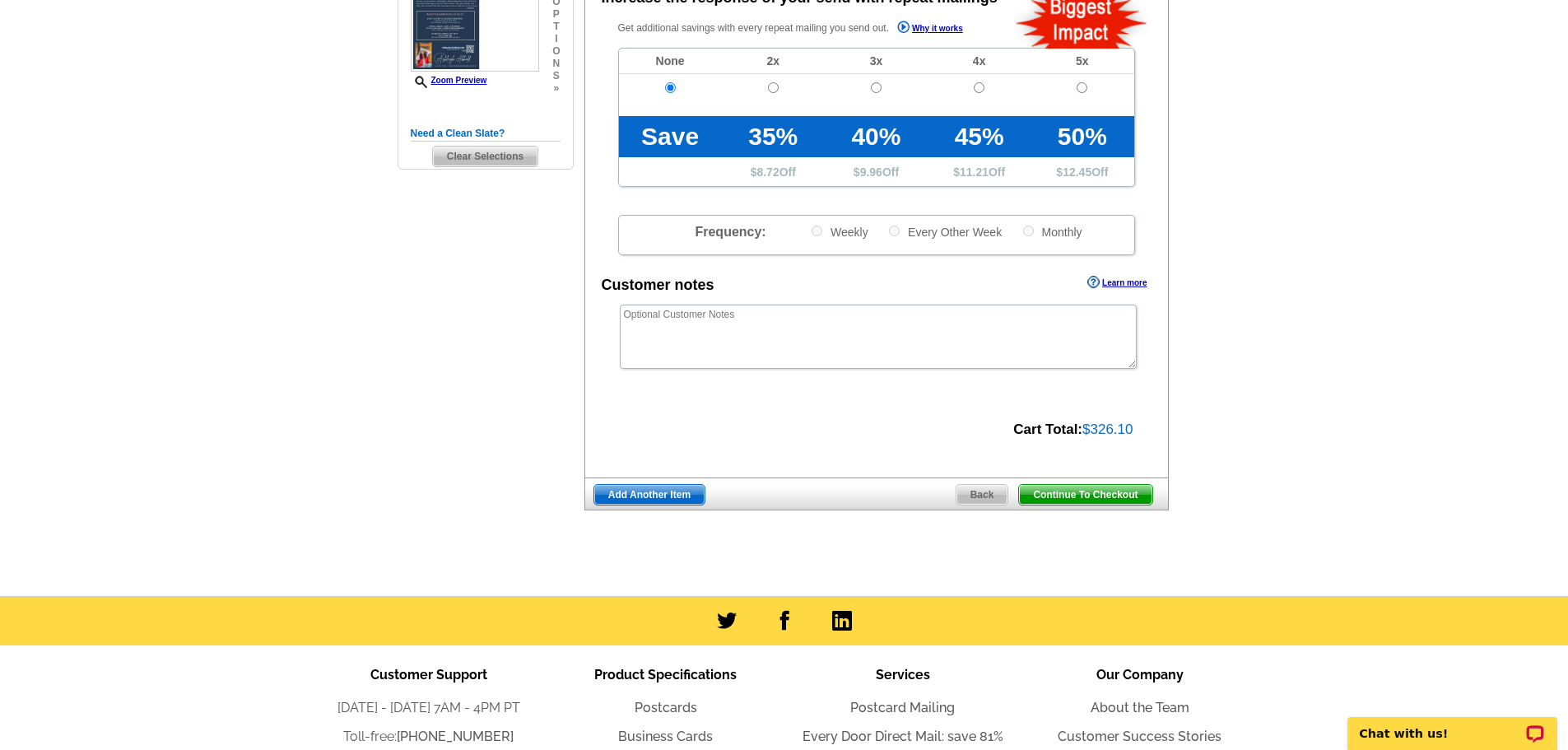
click at [665, 492] on span "Add Another Item" at bounding box center [650, 494] width 111 height 19
